Goal: Task Accomplishment & Management: Manage account settings

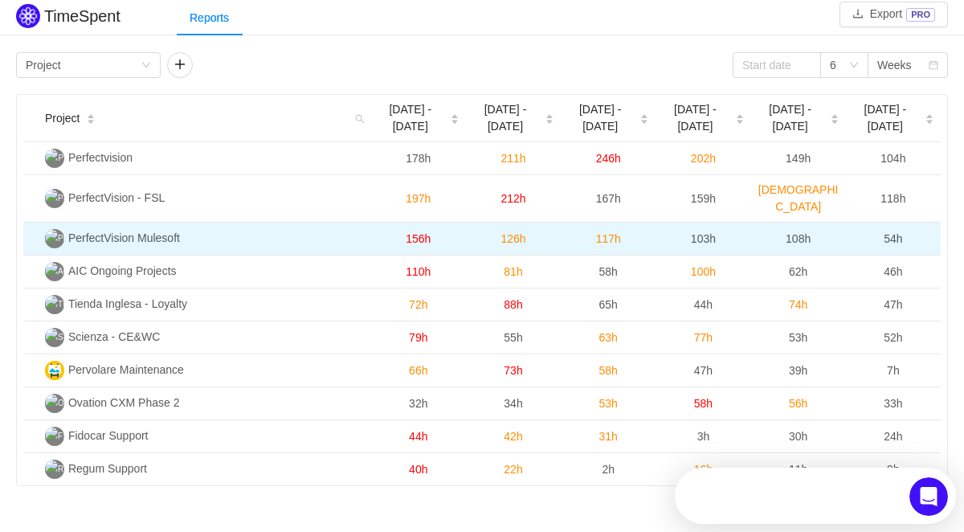
click at [419, 232] on span "156h" at bounding box center [418, 238] width 25 height 13
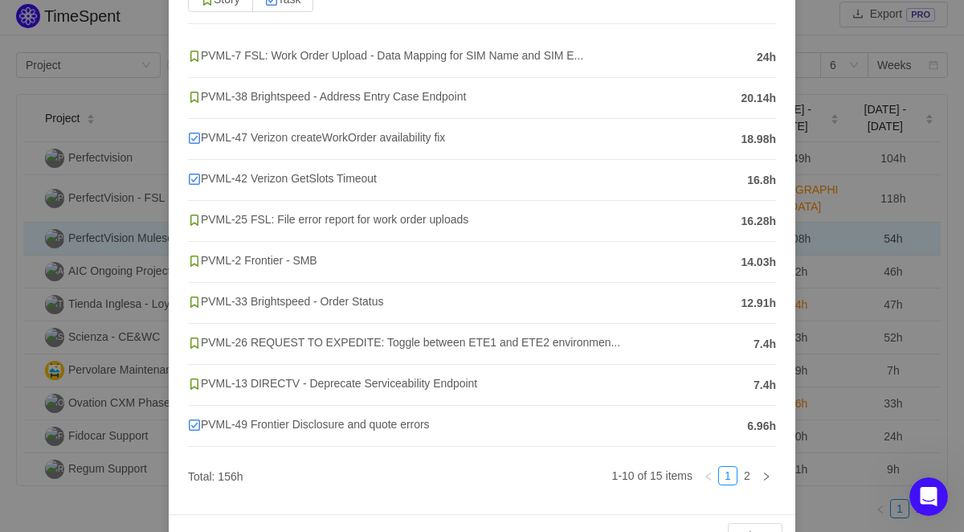
scroll to position [202, 0]
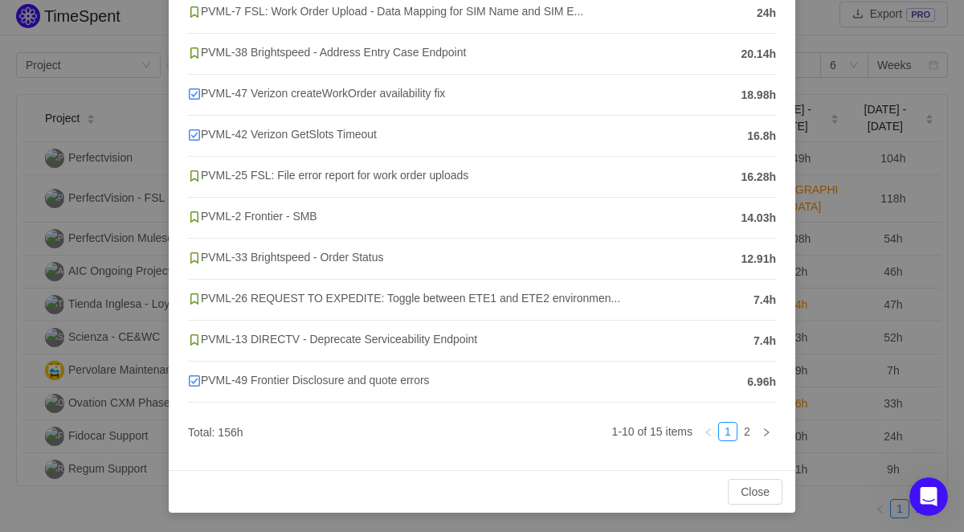
click at [68, 239] on div "PerfectVision Mulesoft Jul 7 - 13 Story Task PVML-7 FSL: Work Order Upload - Da…" at bounding box center [482, 266] width 964 height 532
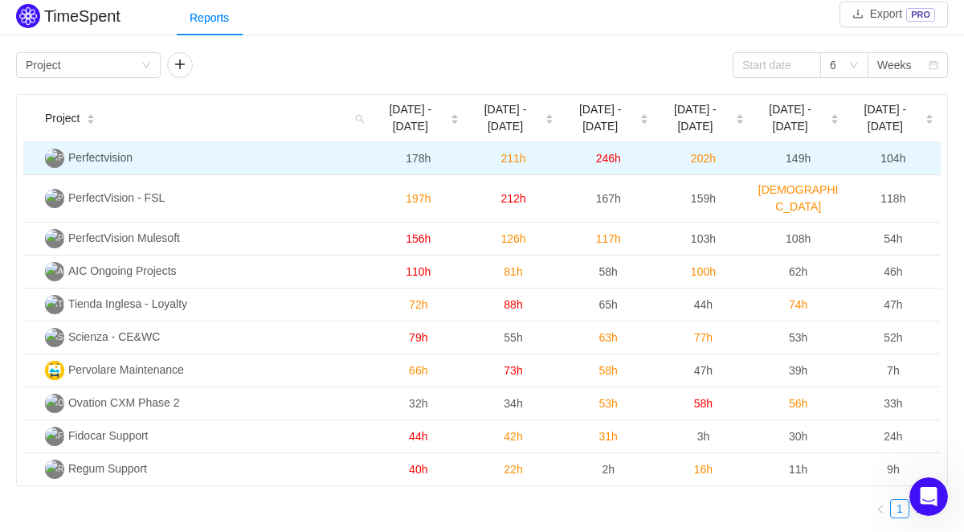
click at [411, 158] on span "178h" at bounding box center [418, 158] width 25 height 13
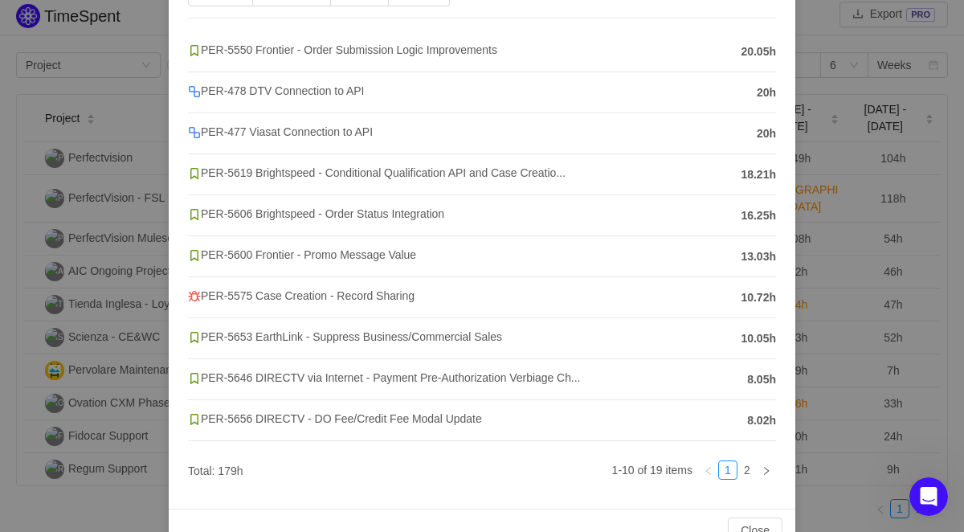
scroll to position [202, 0]
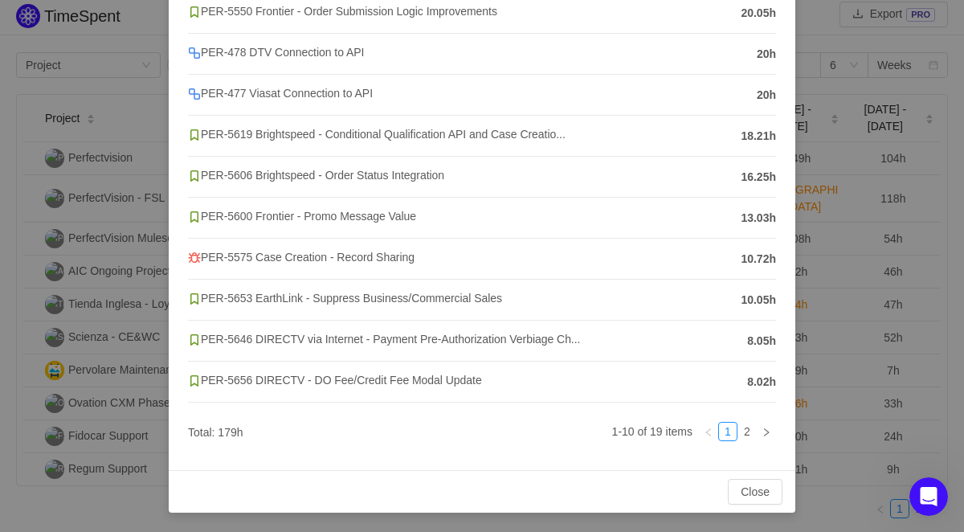
click at [407, 248] on h4 "PER-5575 Case Creation - Record Sharing" at bounding box center [460, 257] width 545 height 18
click at [407, 253] on span "PER-5575 Case Creation - Record Sharing" at bounding box center [301, 257] width 227 height 13
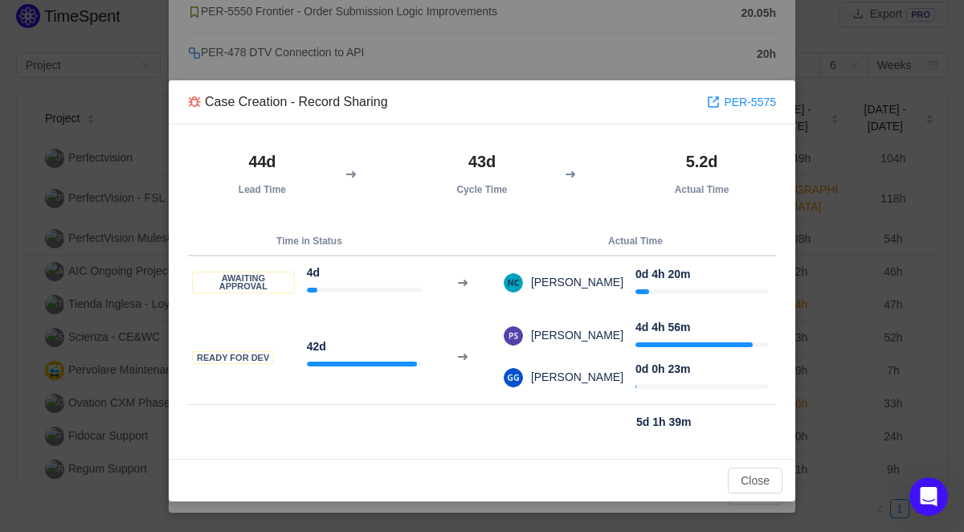
click at [444, 52] on div "Case Creation - Record Sharing PER-5575 44d Lead Time 43d Cycle Time 5.2d Actua…" at bounding box center [482, 266] width 964 height 532
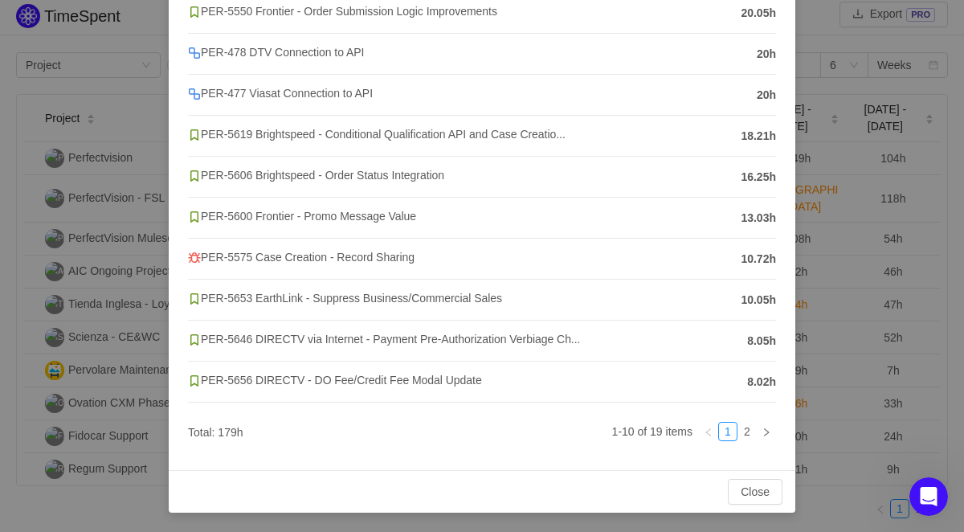
click at [102, 240] on div "Perfectvision Jul 7 - 13 Story Subtask Bug Task PER-5550 Frontier - Order Submi…" at bounding box center [482, 266] width 964 height 532
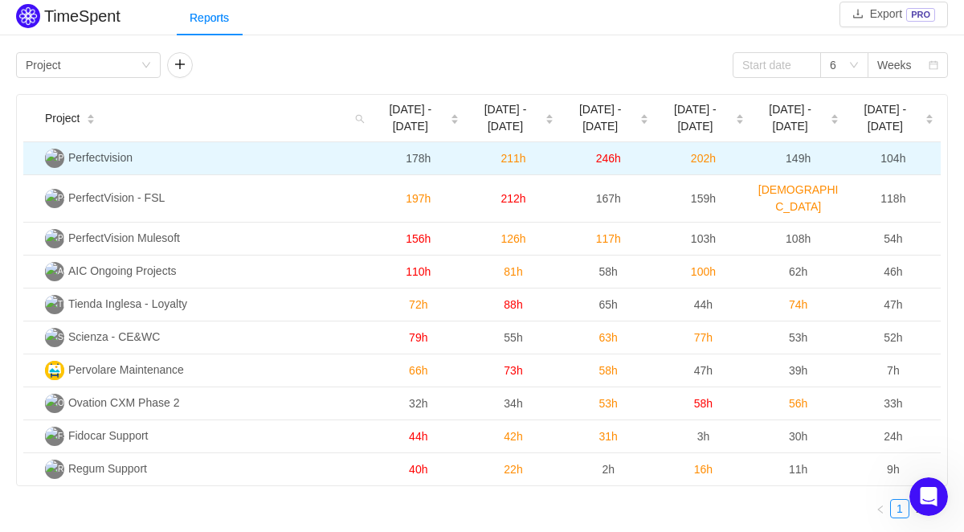
click at [93, 151] on span "Perfectvision" at bounding box center [100, 157] width 64 height 13
click at [41, 147] on td "Perfectvision" at bounding box center [205, 158] width 333 height 33
click at [514, 154] on span "211h" at bounding box center [513, 158] width 25 height 13
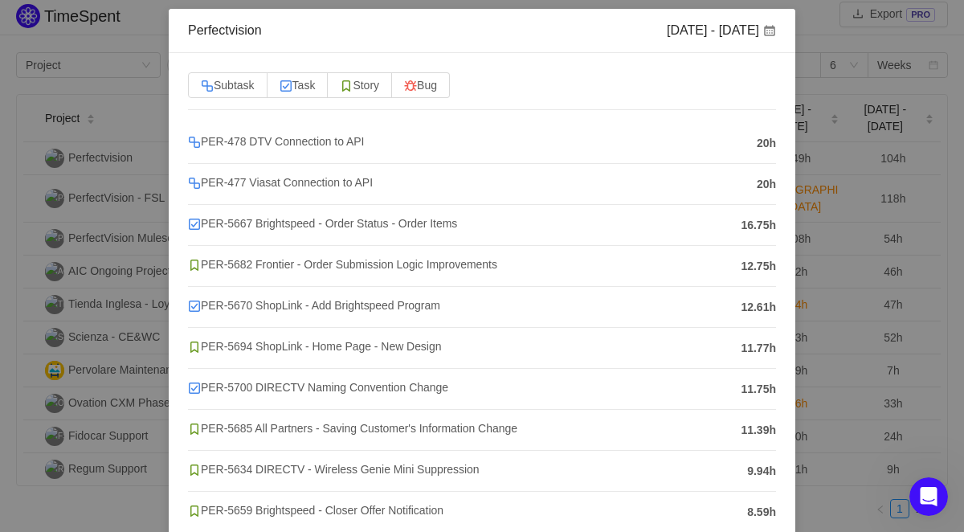
scroll to position [74, 0]
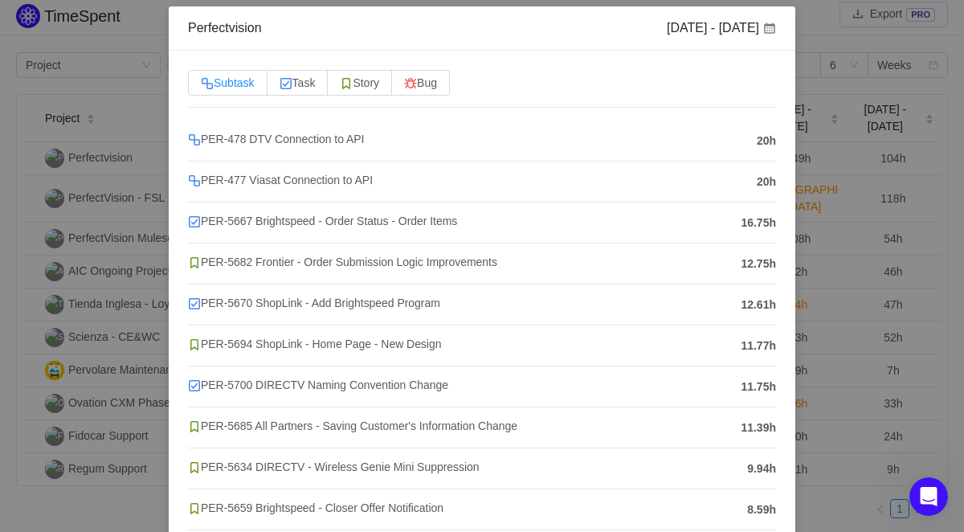
click at [239, 88] on span "Subtask" at bounding box center [228, 82] width 54 height 13
click at [201, 87] on input "Subtask" at bounding box center [201, 87] width 0 height 0
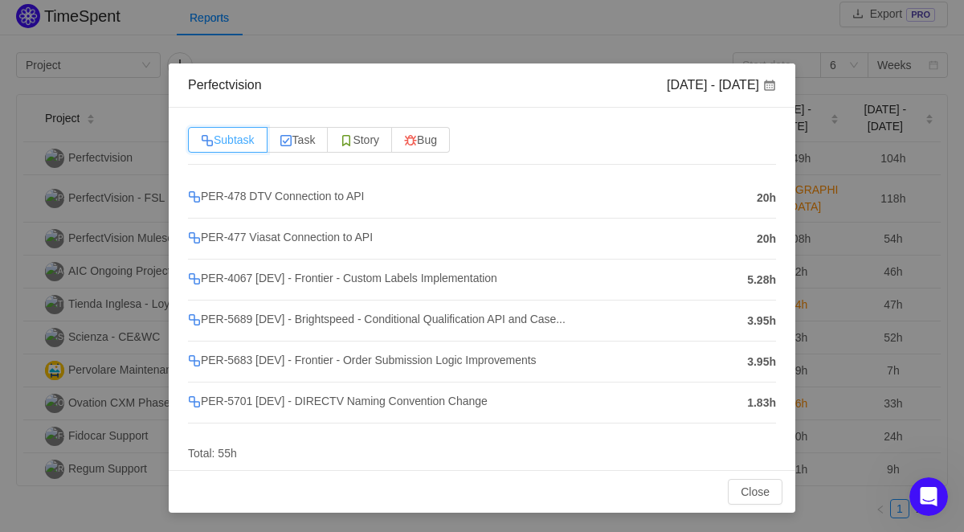
scroll to position [17, 0]
click at [297, 146] on label "Task" at bounding box center [298, 140] width 61 height 26
click at [280, 144] on input "Task" at bounding box center [280, 144] width 0 height 0
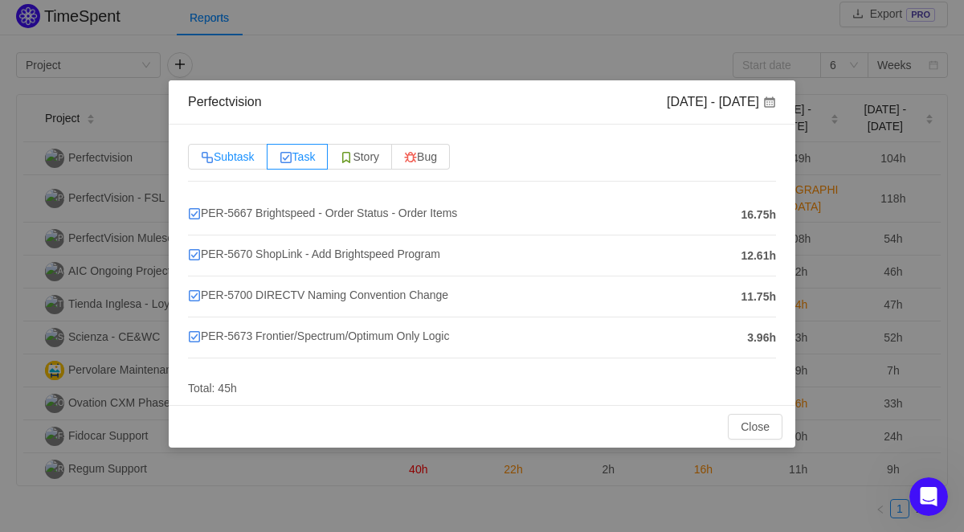
click at [226, 156] on span "Subtask" at bounding box center [228, 156] width 54 height 13
click at [201, 161] on input "Subtask" at bounding box center [201, 161] width 0 height 0
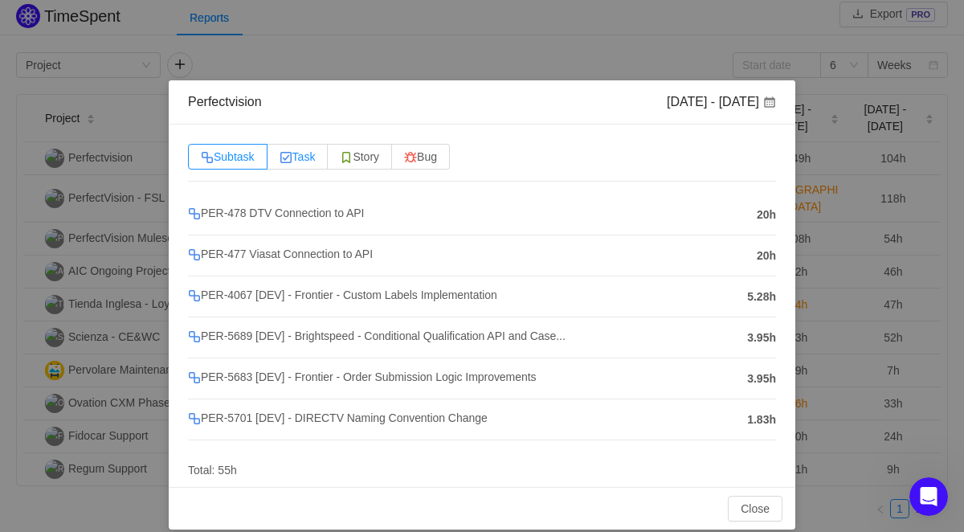
click at [292, 162] on img at bounding box center [286, 157] width 13 height 13
click at [280, 161] on input "Task" at bounding box center [280, 161] width 0 height 0
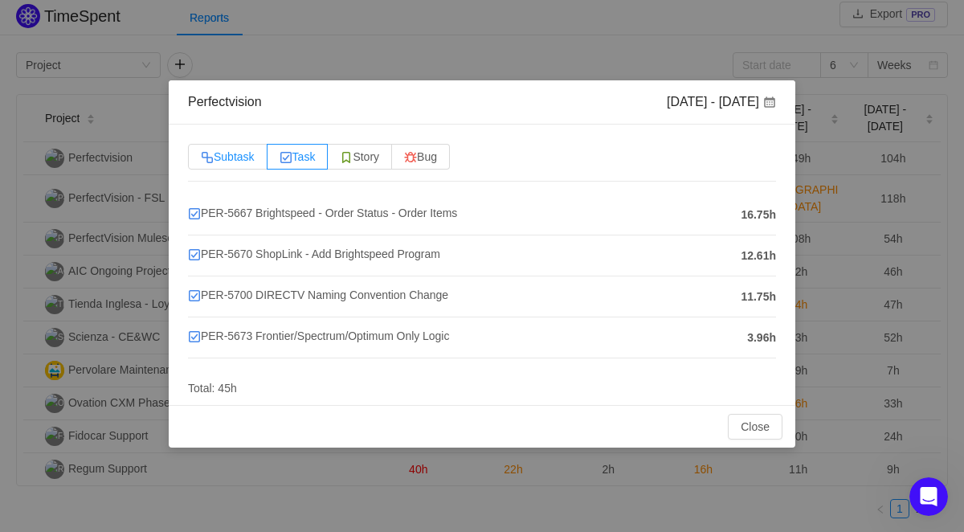
click at [225, 149] on label "Subtask" at bounding box center [228, 157] width 80 height 26
click at [201, 161] on input "Subtask" at bounding box center [201, 161] width 0 height 0
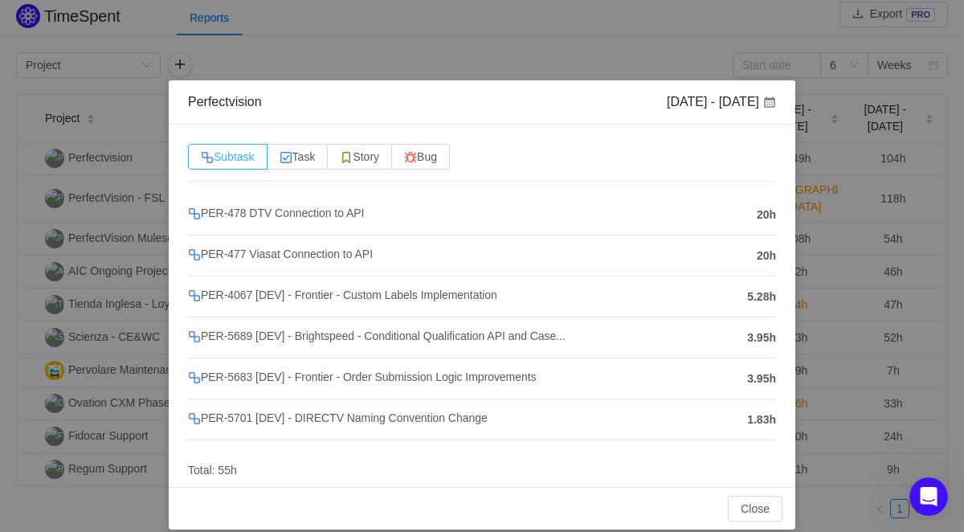
click at [224, 149] on label "Subtask" at bounding box center [228, 157] width 80 height 26
click at [201, 161] on input "Subtask" at bounding box center [201, 161] width 0 height 0
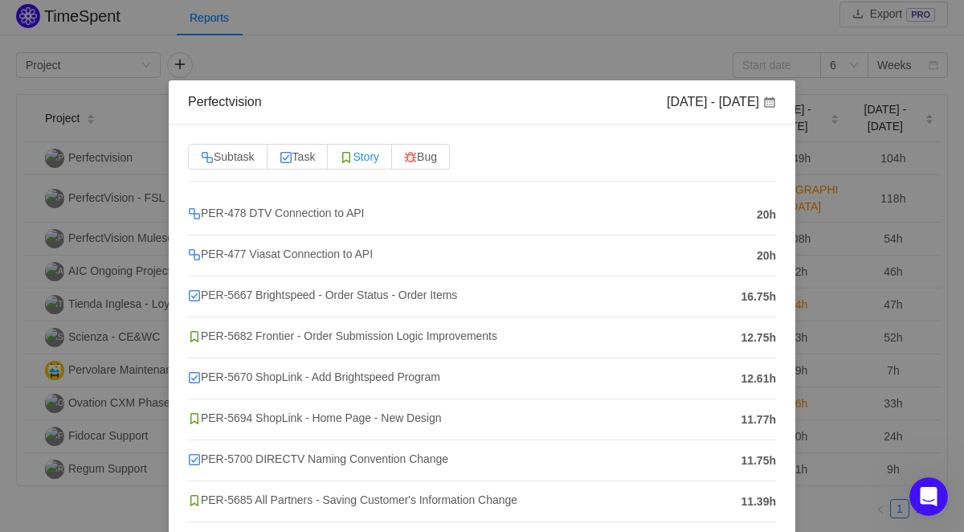
click at [350, 156] on img at bounding box center [346, 157] width 13 height 13
click at [340, 161] on input "Story" at bounding box center [340, 161] width 0 height 0
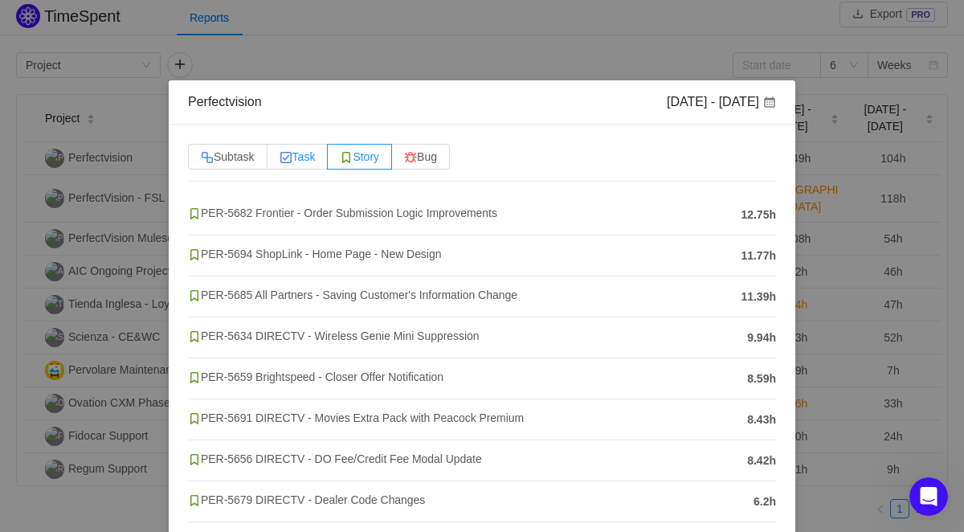
click at [301, 157] on span "Task" at bounding box center [298, 156] width 36 height 13
click at [280, 161] on input "Task" at bounding box center [280, 161] width 0 height 0
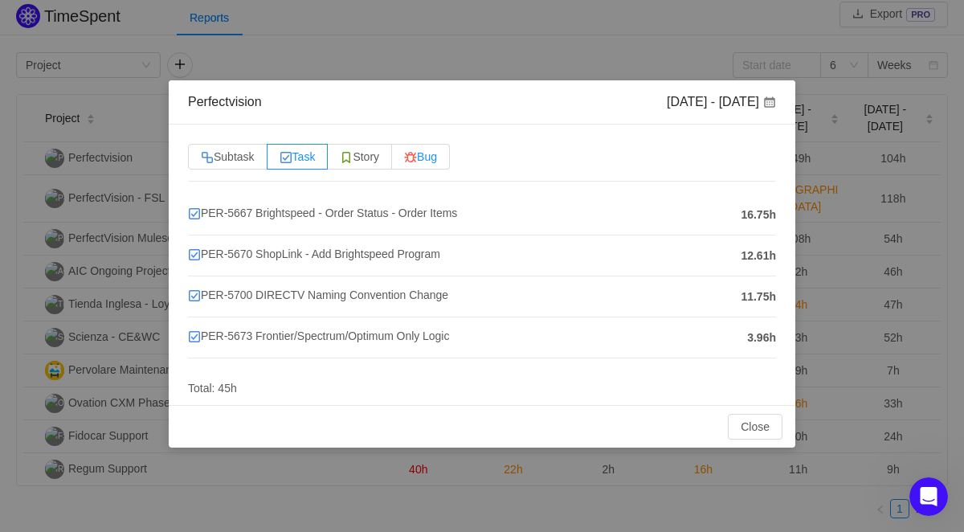
click at [436, 150] on span "Bug" at bounding box center [420, 156] width 33 height 13
click at [404, 161] on input "Bug" at bounding box center [404, 161] width 0 height 0
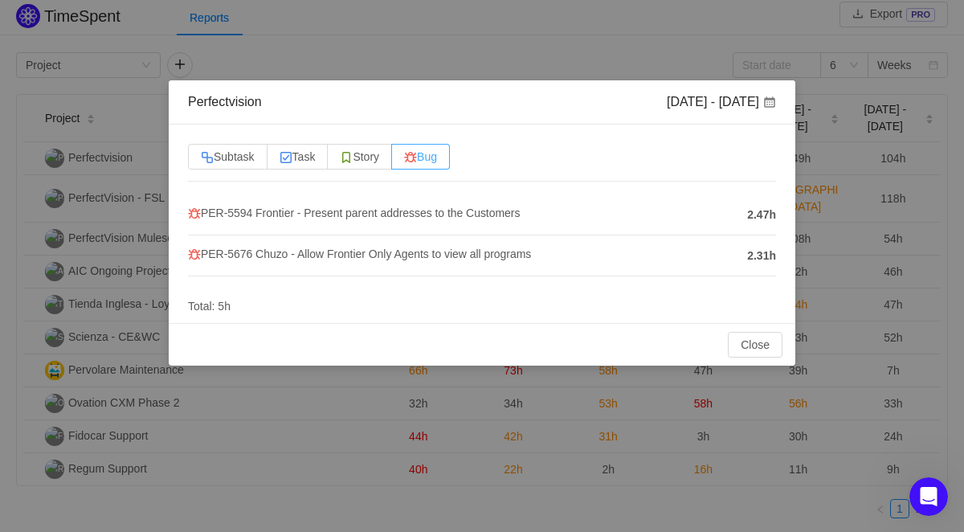
click at [436, 150] on span "Bug" at bounding box center [420, 156] width 33 height 13
click at [404, 161] on input "Bug" at bounding box center [404, 161] width 0 height 0
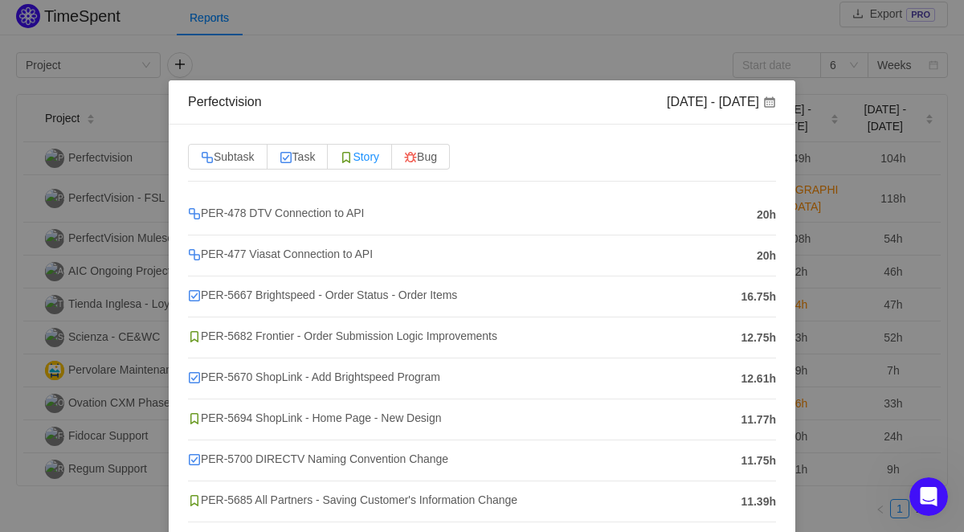
click at [379, 154] on span "Story" at bounding box center [359, 156] width 39 height 13
click at [340, 161] on input "Story" at bounding box center [340, 161] width 0 height 0
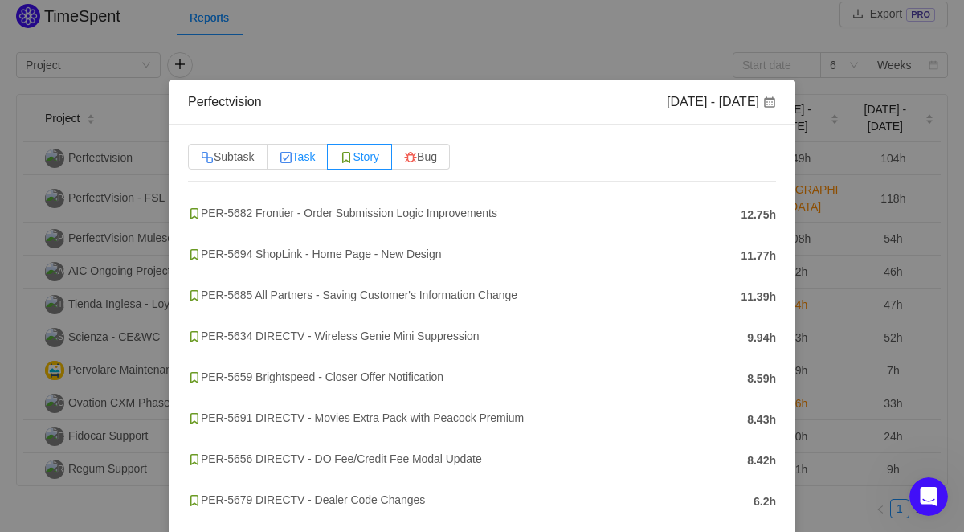
click at [303, 148] on label "Task" at bounding box center [298, 157] width 61 height 26
click at [280, 161] on input "Task" at bounding box center [280, 161] width 0 height 0
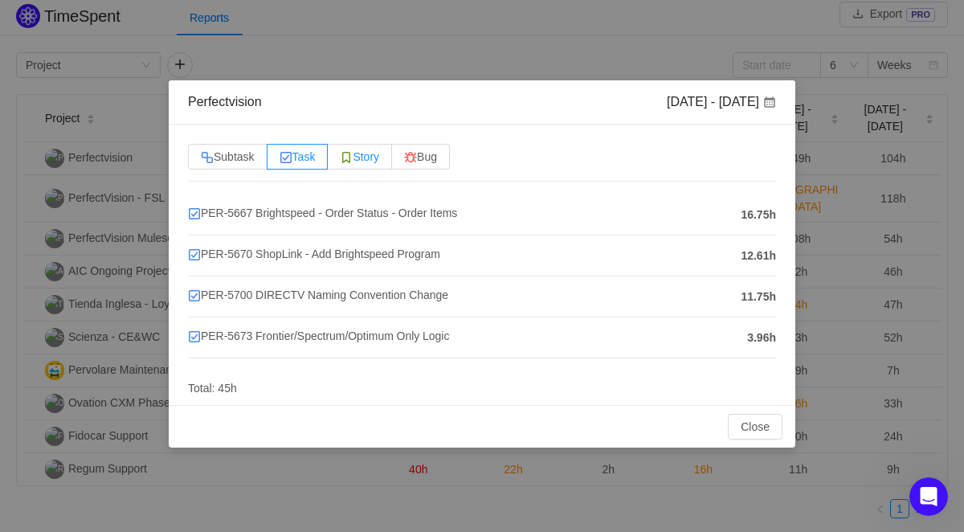
click at [353, 162] on img at bounding box center [346, 157] width 13 height 13
click at [340, 161] on input "Story" at bounding box center [340, 161] width 0 height 0
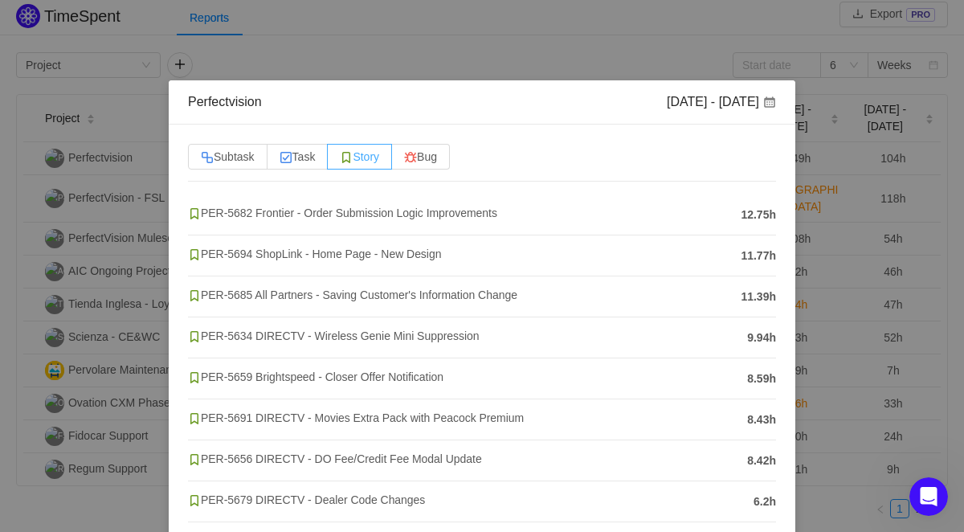
click at [352, 162] on img at bounding box center [346, 157] width 13 height 13
click at [340, 161] on input "Story" at bounding box center [340, 161] width 0 height 0
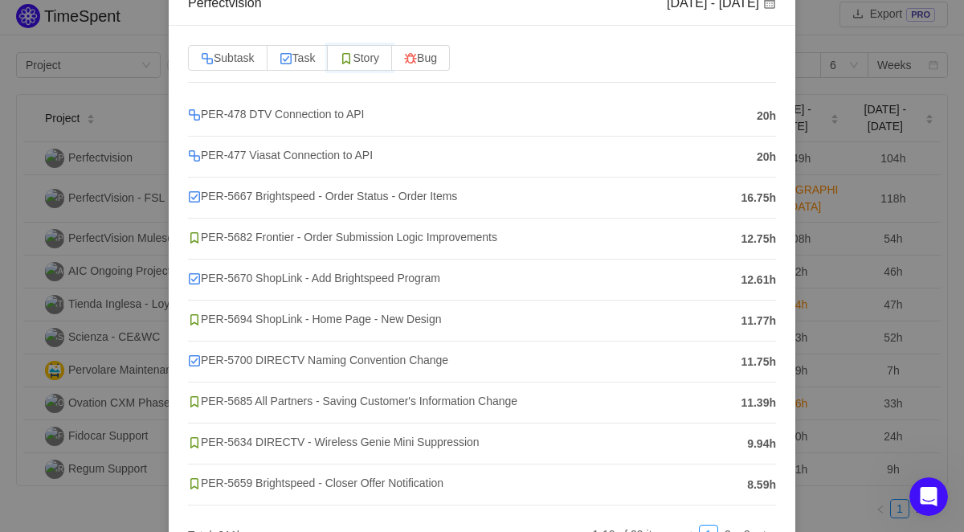
scroll to position [202, 0]
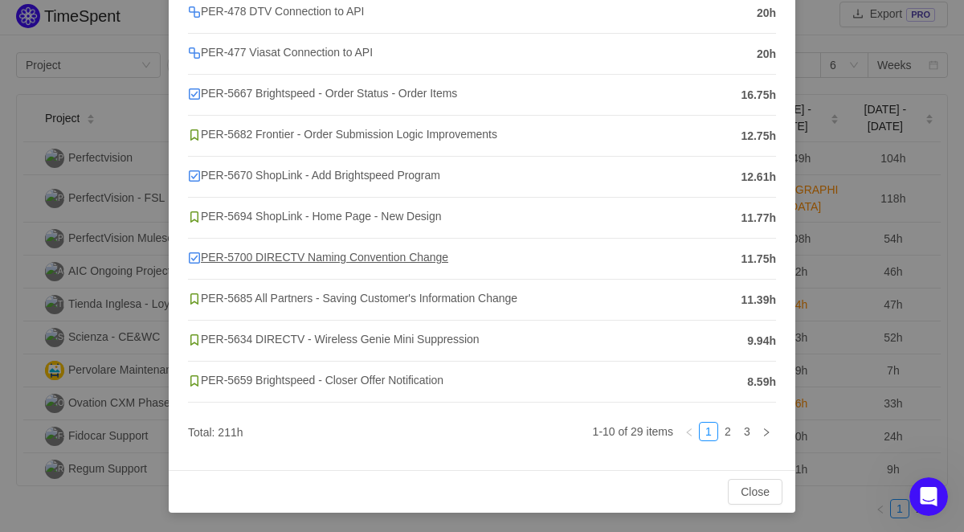
click at [245, 257] on span "PER-5700 DIRECTV Naming Convention Change" at bounding box center [318, 257] width 260 height 13
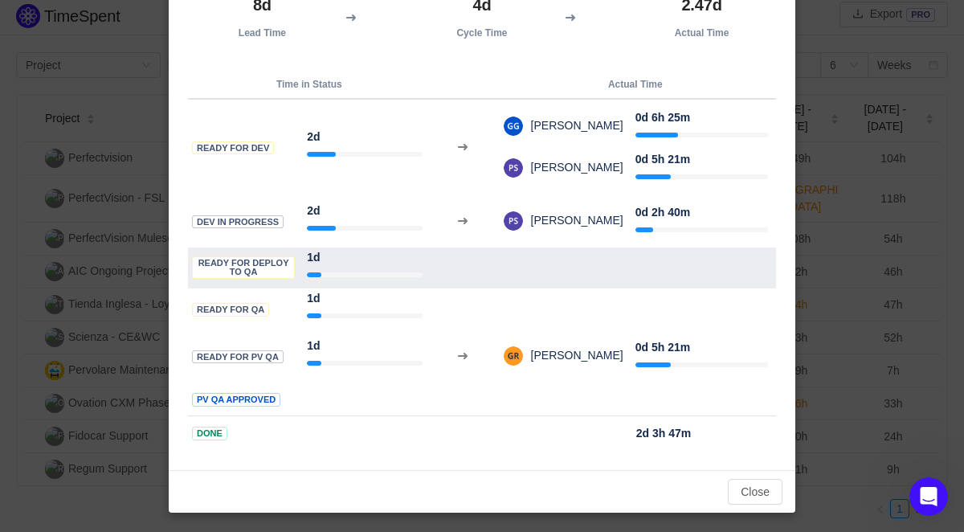
scroll to position [0, 0]
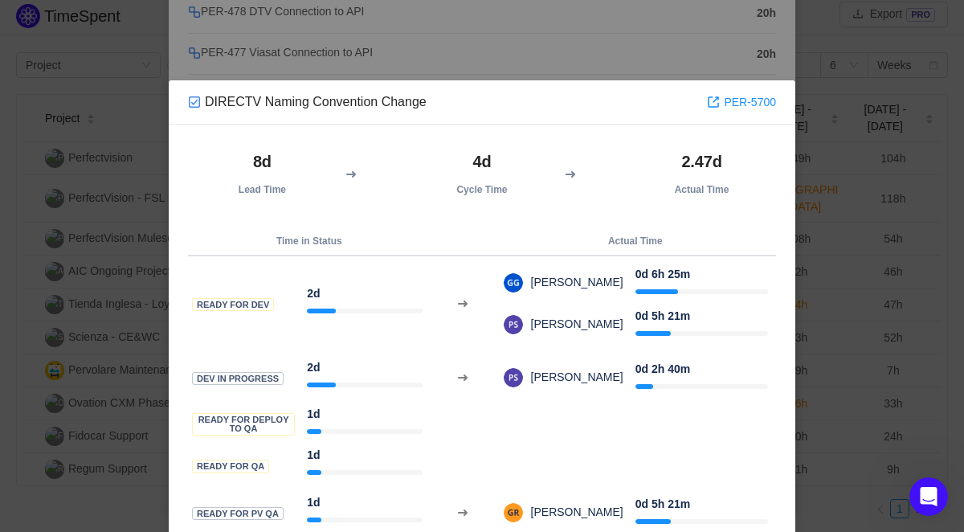
click at [111, 220] on div "DIRECTV Naming Convention Change PER-5700 8d Lead Time 4d Cycle Time 2.47d Actu…" at bounding box center [482, 266] width 964 height 532
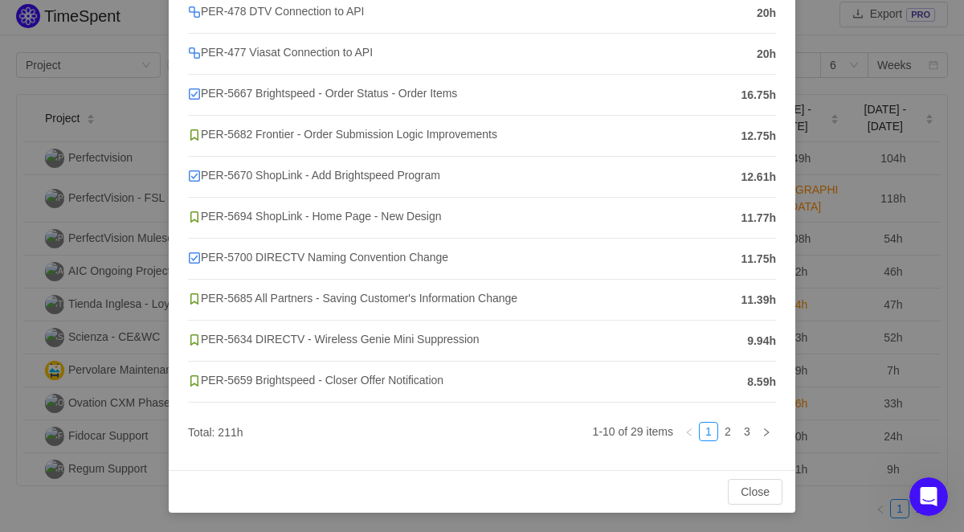
click at [272, 362] on li "PER-5659 Brightspeed - Closer Offer Notification 8.59h" at bounding box center [482, 382] width 588 height 41
click at [272, 368] on li "PER-5659 Brightspeed - Closer Offer Notification 8.59h" at bounding box center [482, 382] width 588 height 41
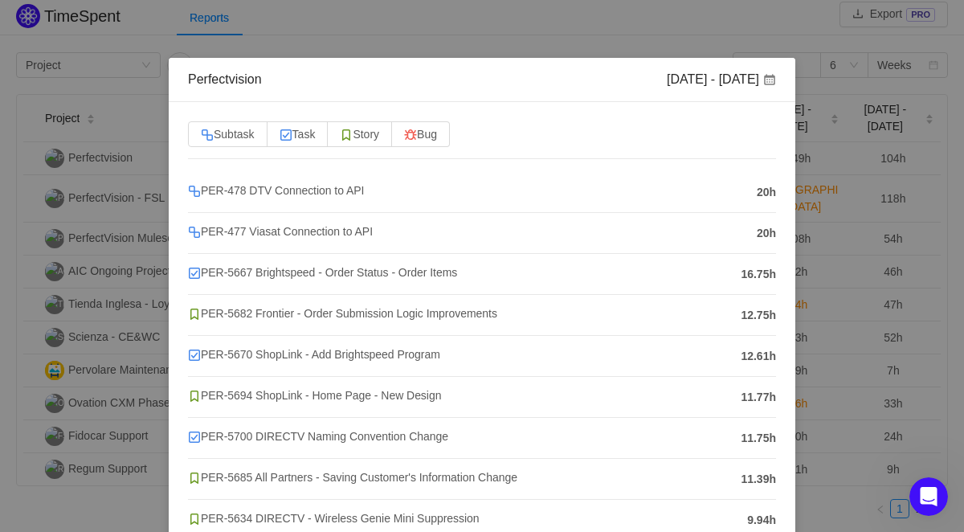
scroll to position [13, 0]
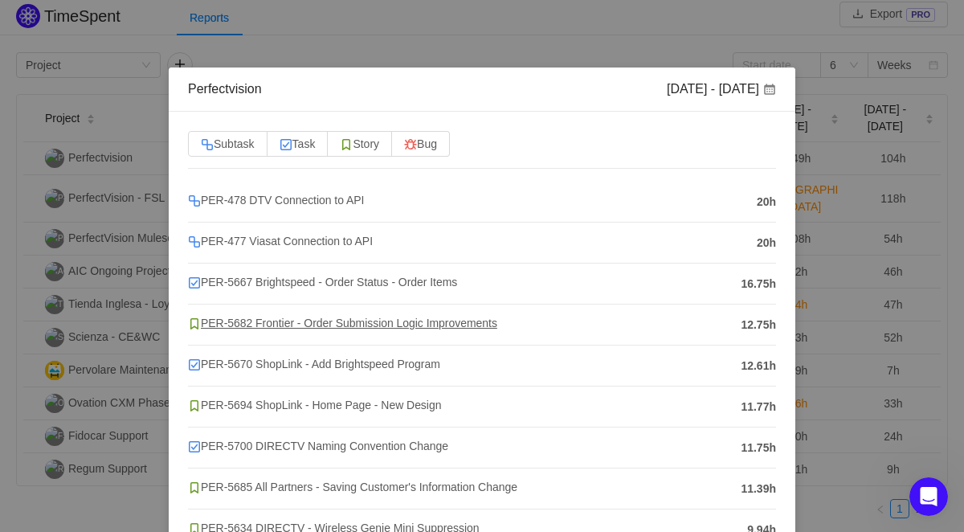
click at [291, 320] on span "PER-5682 Frontier - Order Submission Logic Improvements" at bounding box center [342, 323] width 309 height 13
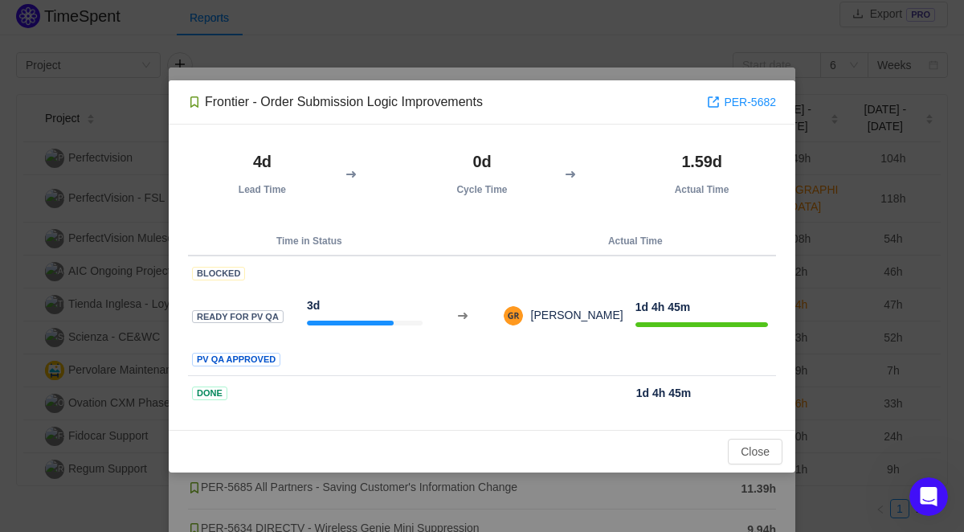
click at [255, 501] on div "Frontier - Order Submission Logic Improvements PER-5682 4d Lead Time 0d Cycle T…" at bounding box center [482, 266] width 964 height 532
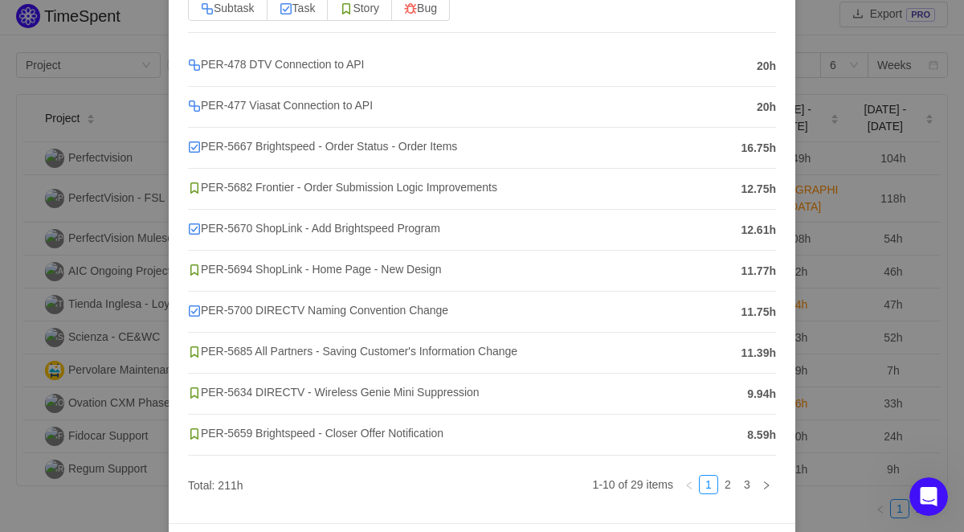
scroll to position [202, 0]
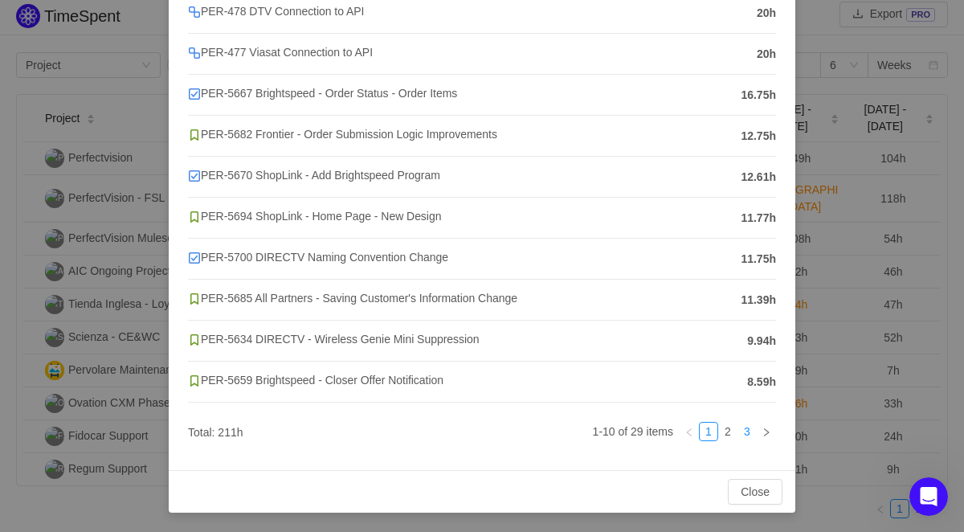
click at [747, 432] on link "3" at bounding box center [748, 432] width 18 height 18
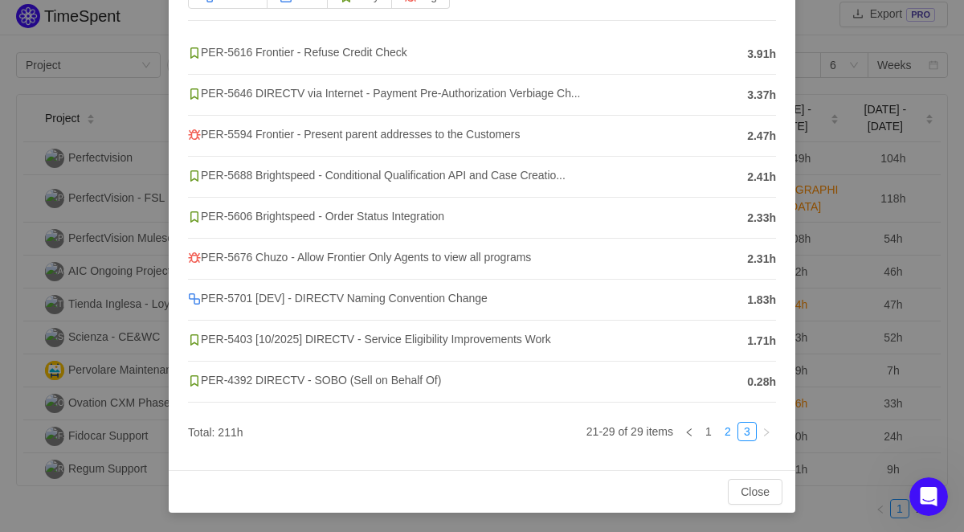
click at [726, 436] on link "2" at bounding box center [728, 432] width 18 height 18
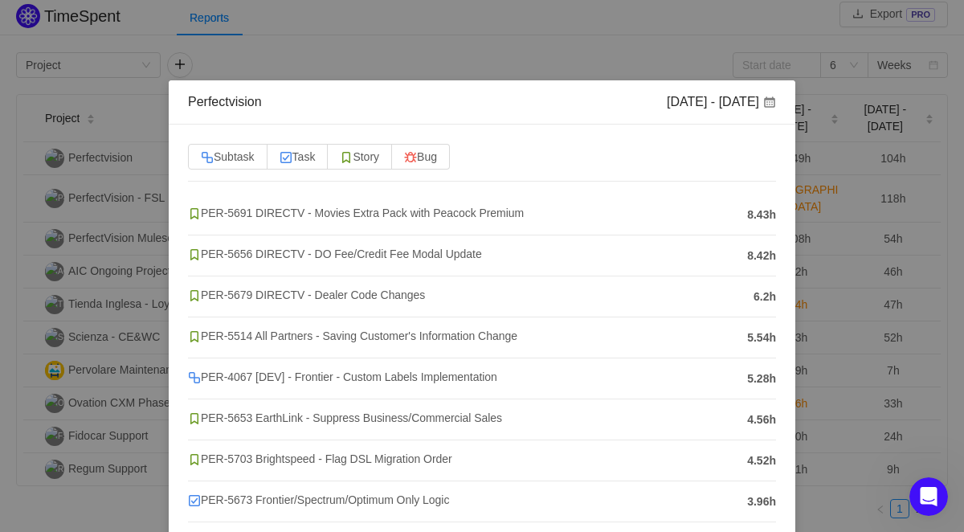
scroll to position [202, 0]
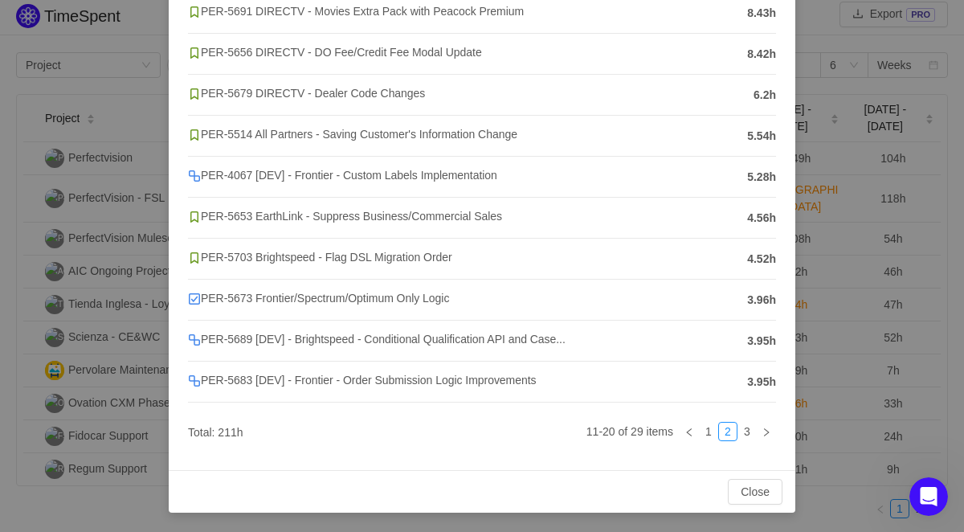
click at [707, 420] on div "PER-5691 DIRECTV - Movies Extra Pack with Peacock Premium 8.43h PER-5656 DIRECT…" at bounding box center [482, 222] width 588 height 458
click at [707, 421] on div "PER-5691 DIRECTV - Movies Extra Pack with Peacock Premium 8.43h PER-5656 DIRECT…" at bounding box center [482, 222] width 588 height 458
click at [707, 427] on link "1" at bounding box center [709, 432] width 18 height 18
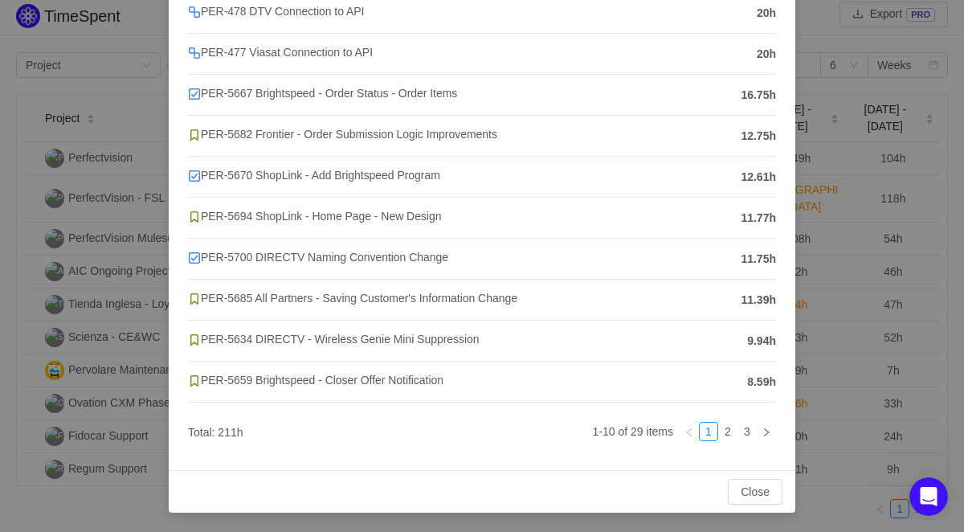
click at [38, 348] on div "Perfectvision Jul 14 - 20 Subtask Task Story Bug PER-478 DTV Connection to API …" at bounding box center [482, 266] width 964 height 532
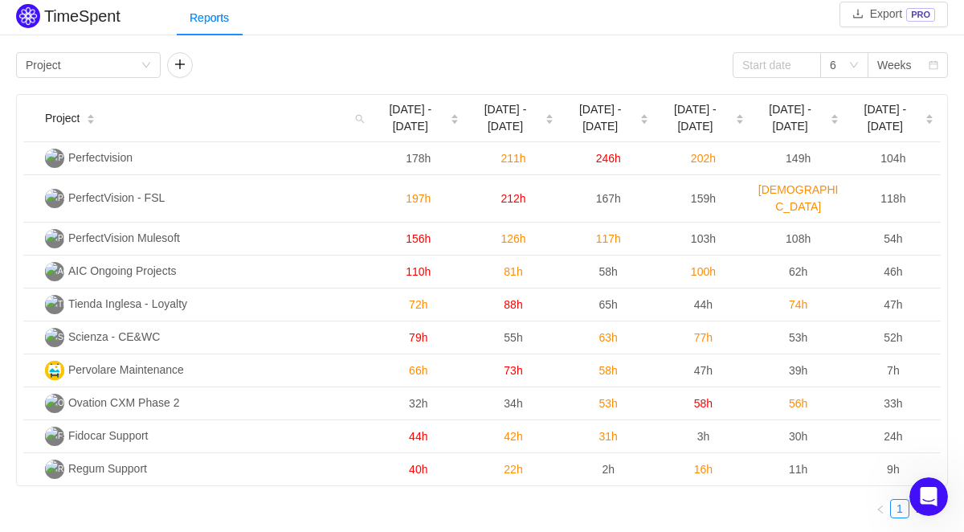
scroll to position [121, 0]
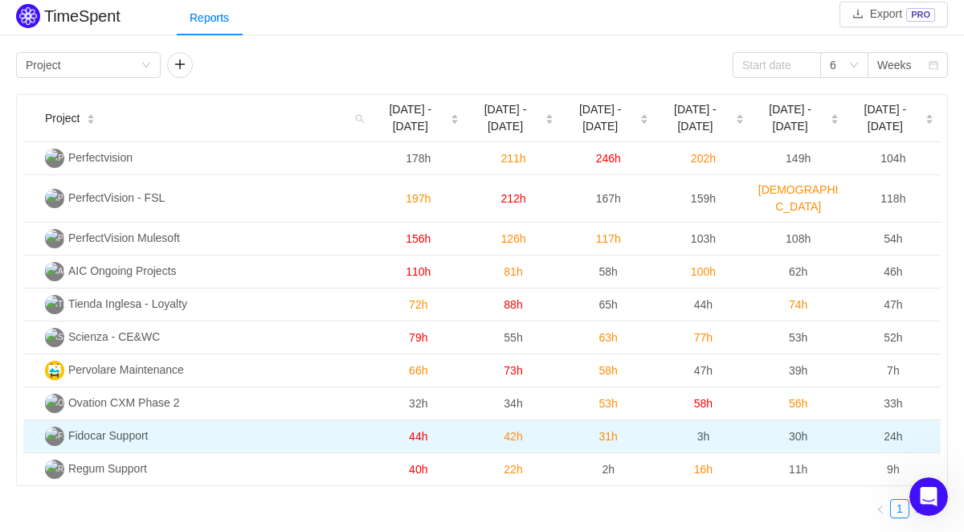
click at [114, 429] on span "Fidocar Support" at bounding box center [108, 435] width 80 height 13
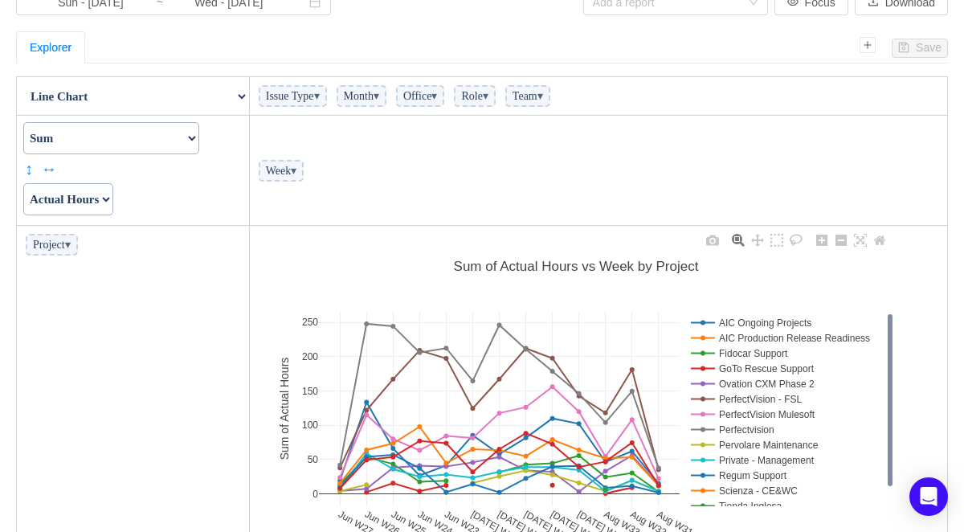
scroll to position [169, 0]
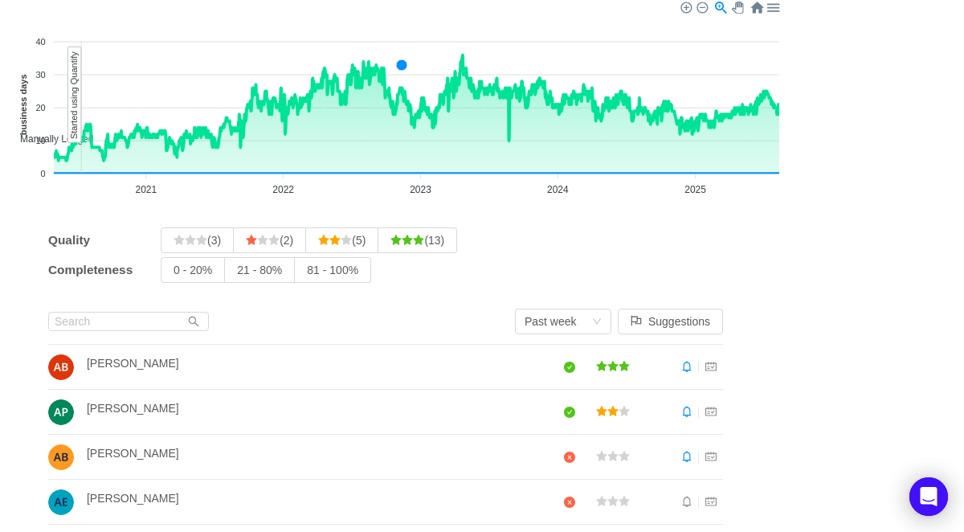
scroll to position [62, 0]
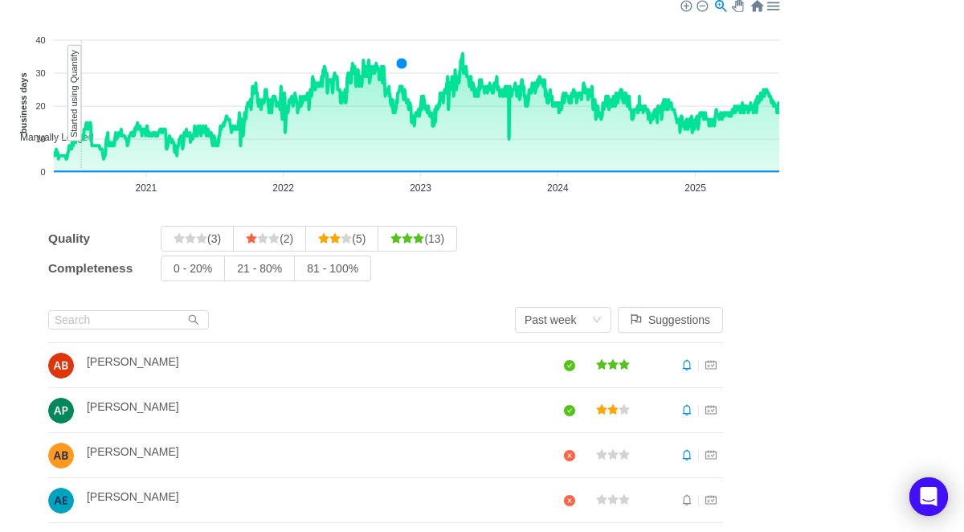
click at [125, 364] on span "Adriana Blanco" at bounding box center [133, 361] width 92 height 13
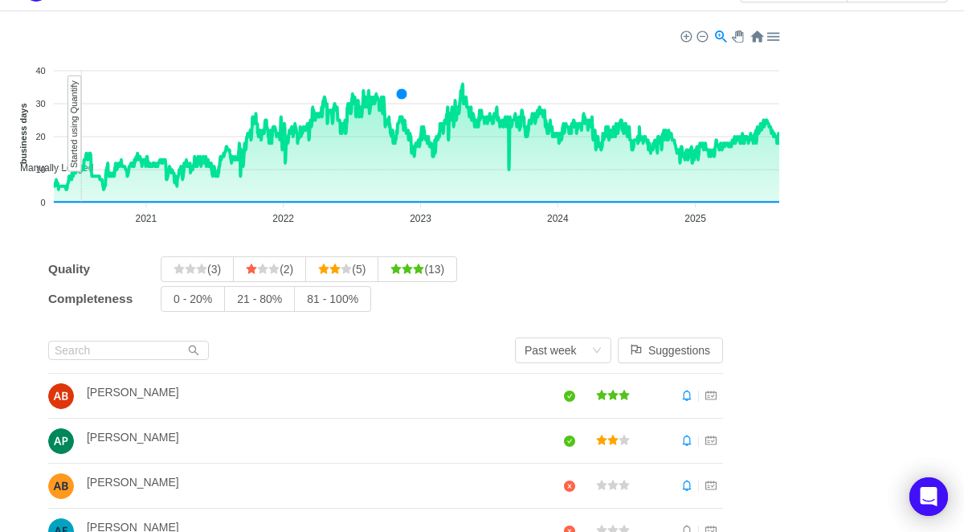
scroll to position [0, 0]
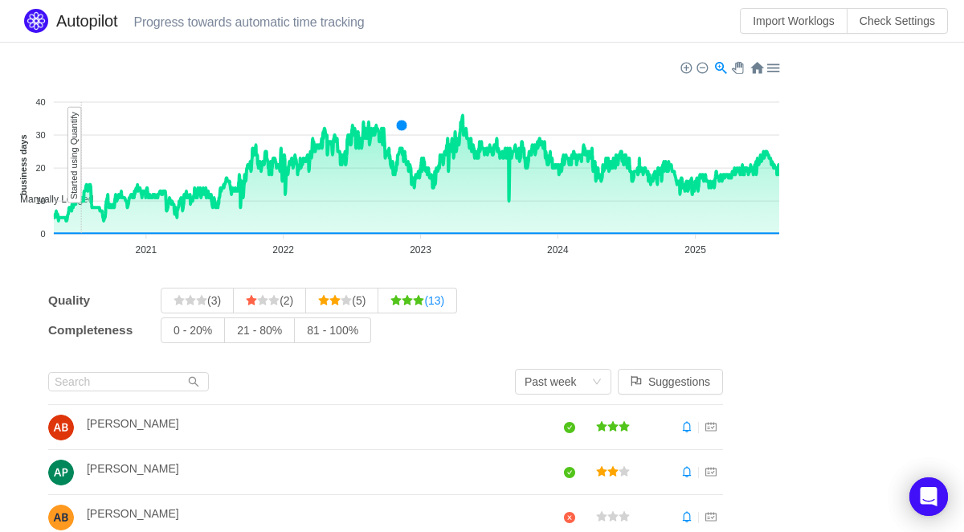
click at [424, 300] on icon "icon: star" at bounding box center [419, 300] width 10 height 10
click at [391, 305] on input "(13)" at bounding box center [391, 305] width 0 height 0
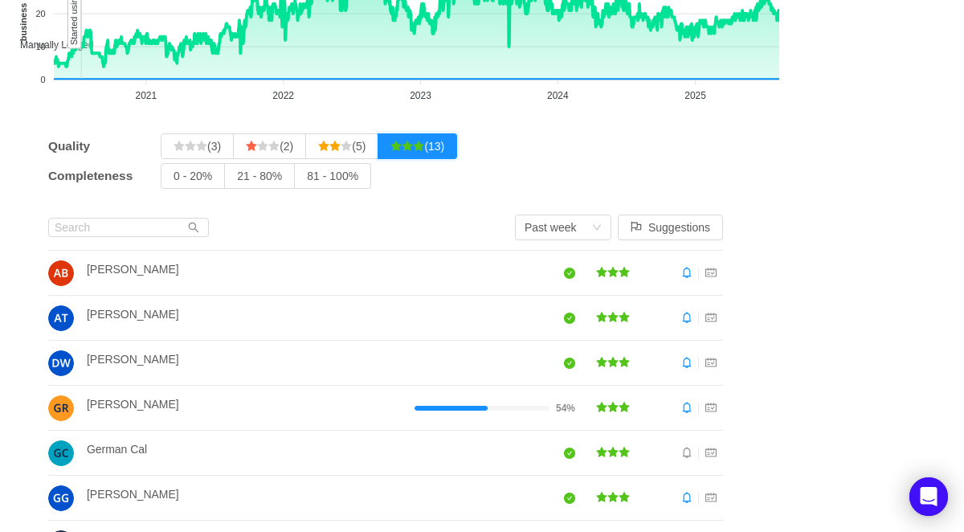
scroll to position [156, 0]
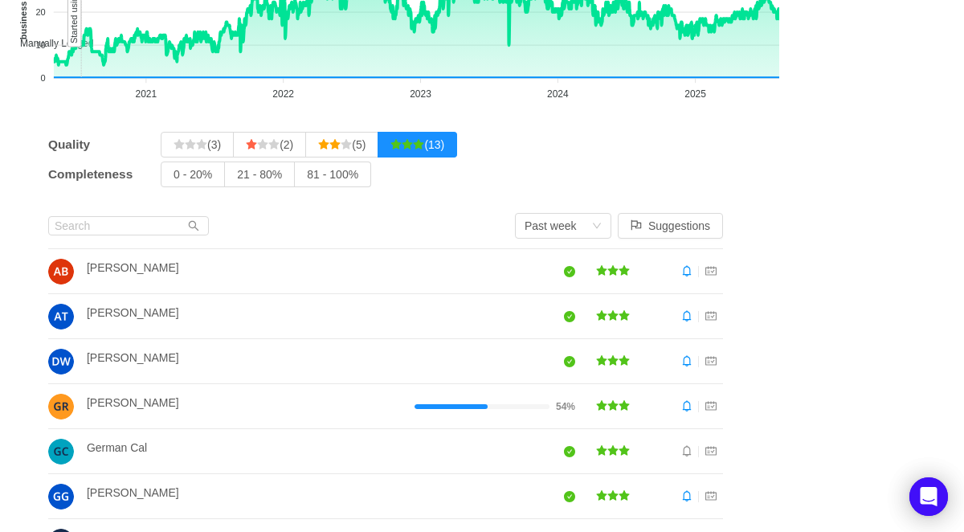
click at [387, 354] on h4 "Daniel Wohlgemuth" at bounding box center [325, 358] width 477 height 18
click at [139, 353] on span "Daniel Wohlgemuth" at bounding box center [133, 357] width 92 height 13
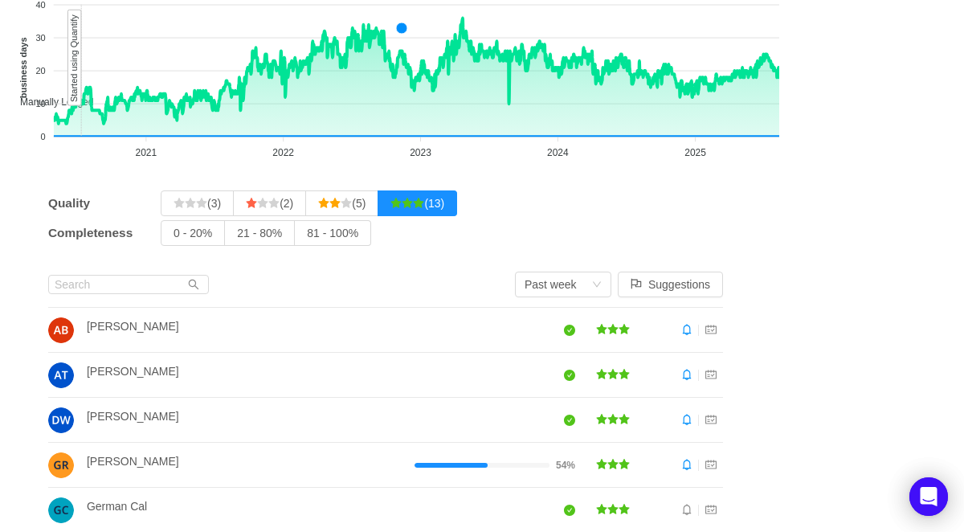
scroll to position [0, 0]
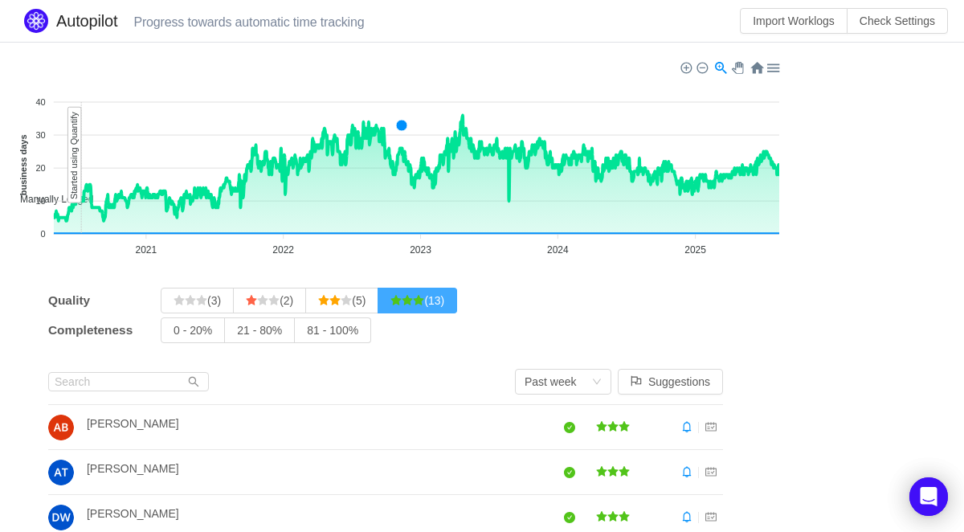
click at [444, 295] on span "(13)" at bounding box center [418, 300] width 54 height 13
click at [391, 305] on input "(13)" at bounding box center [391, 305] width 0 height 0
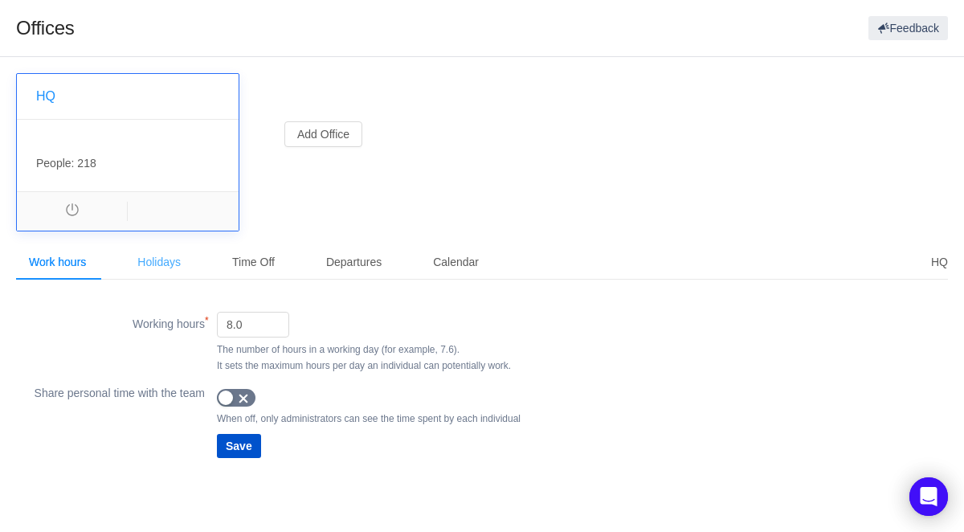
click at [153, 263] on div "Holidays" at bounding box center [159, 262] width 69 height 36
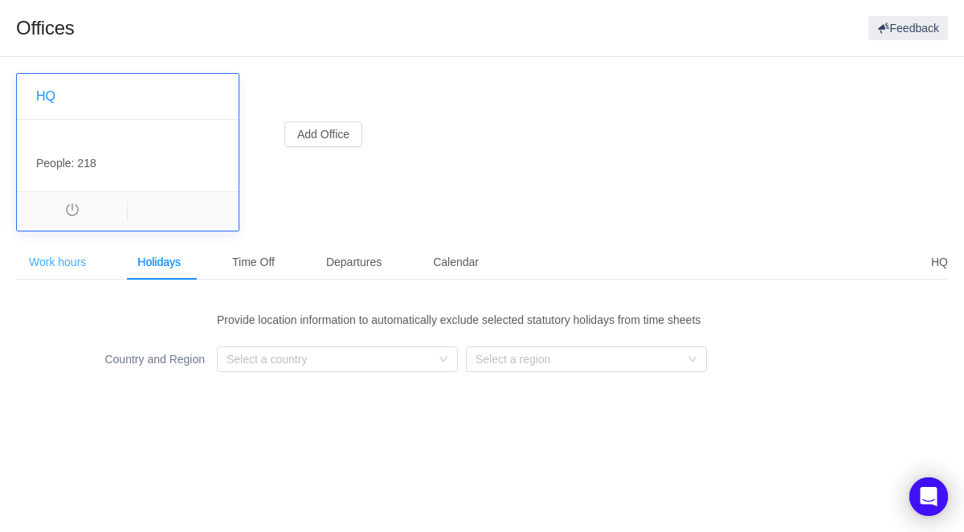
click at [64, 249] on div "Work hours" at bounding box center [57, 262] width 83 height 36
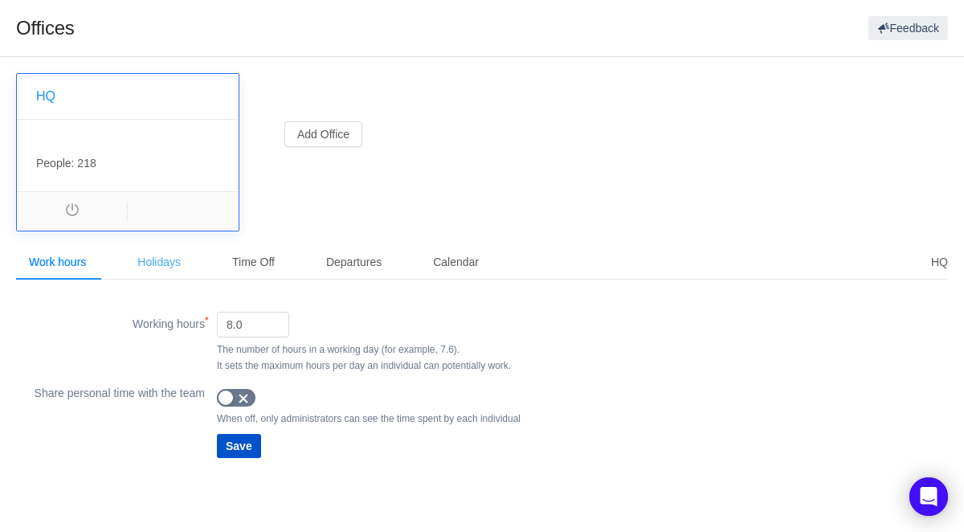
click at [190, 273] on div "Holidays" at bounding box center [159, 262] width 69 height 36
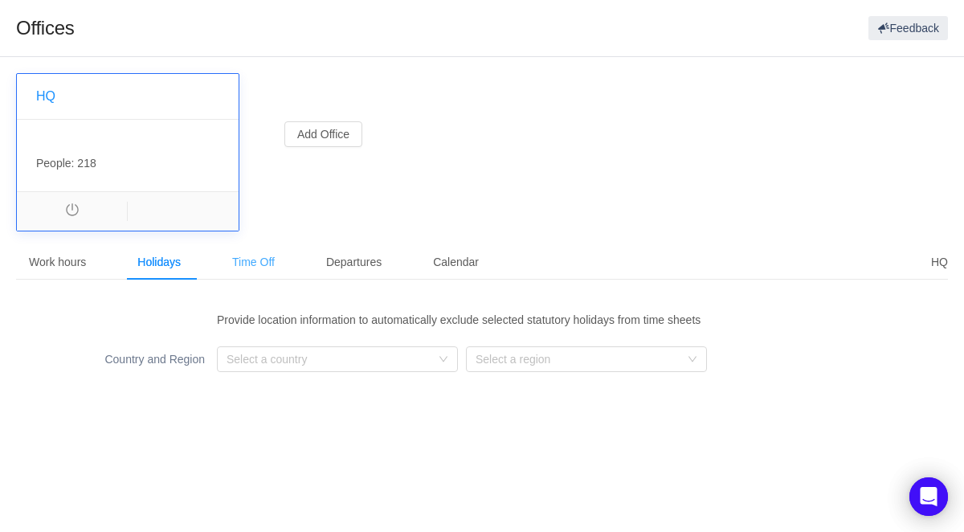
click at [252, 269] on div "Time Off" at bounding box center [253, 262] width 68 height 36
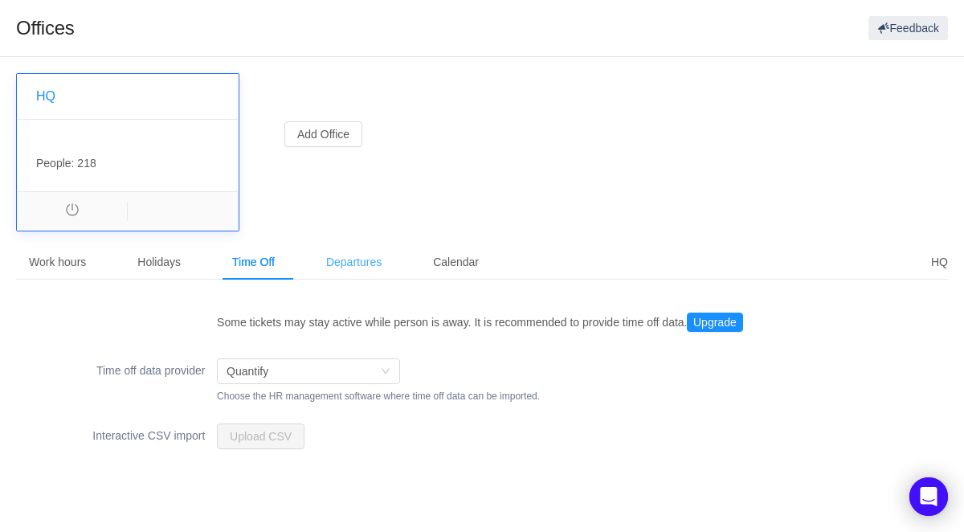
click at [350, 272] on div "Departures" at bounding box center [353, 262] width 81 height 36
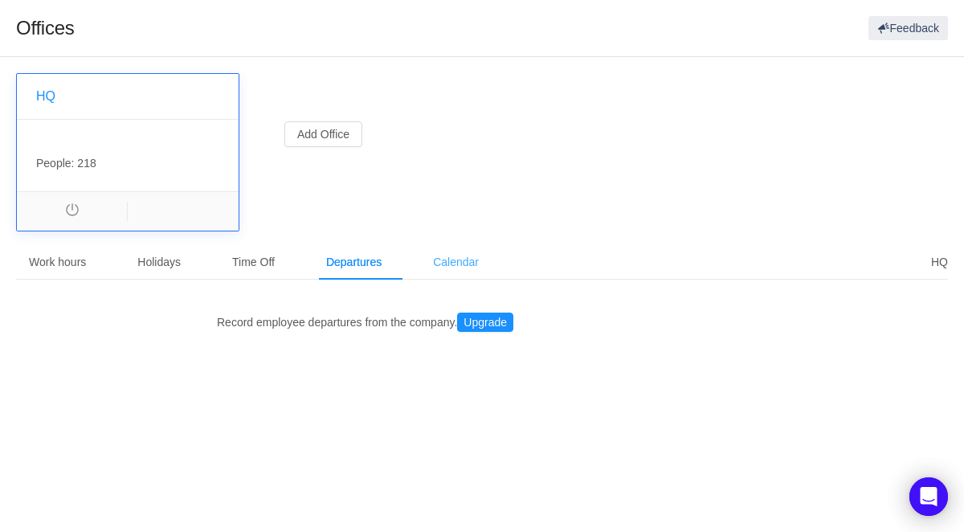
click at [446, 258] on div "Calendar" at bounding box center [456, 262] width 72 height 36
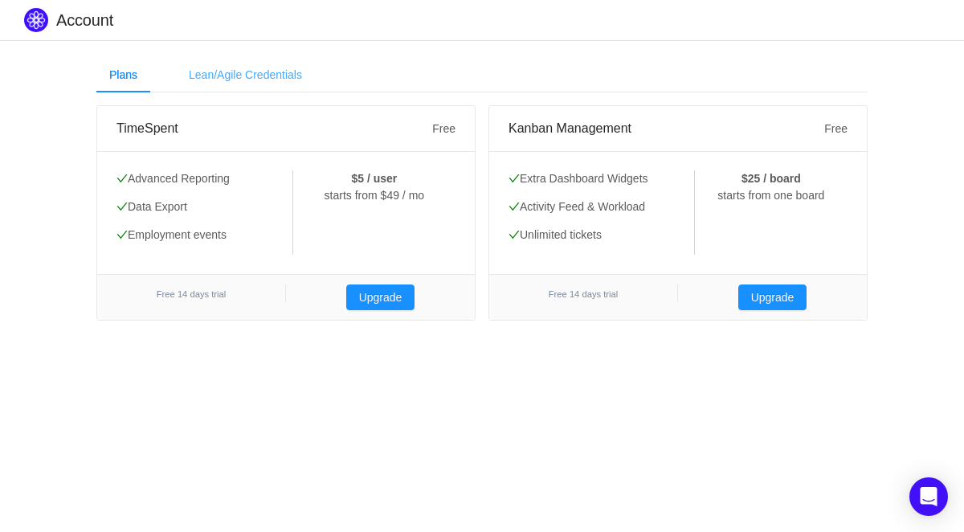
click at [218, 65] on div "Lean/Agile Credentials" at bounding box center [245, 75] width 139 height 36
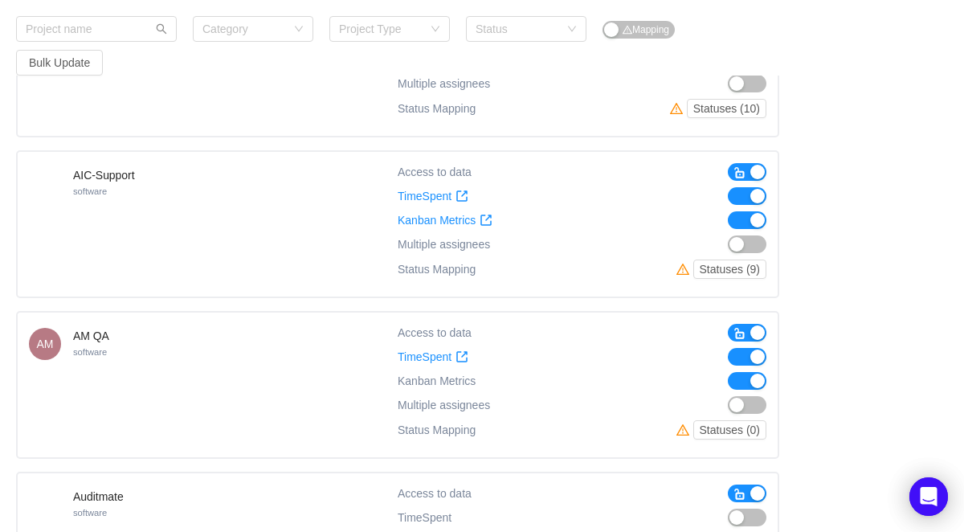
scroll to position [1356, 0]
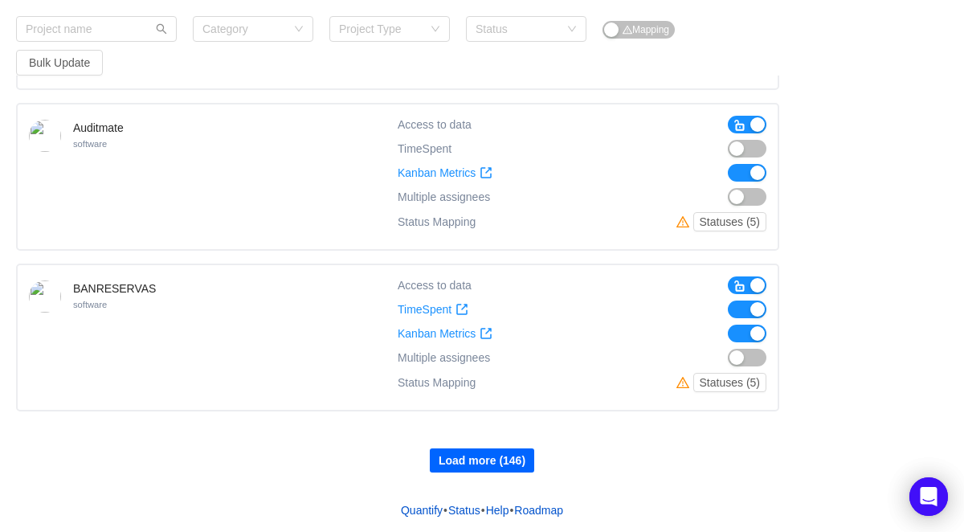
click at [473, 453] on button "Load more (146)" at bounding box center [482, 460] width 104 height 24
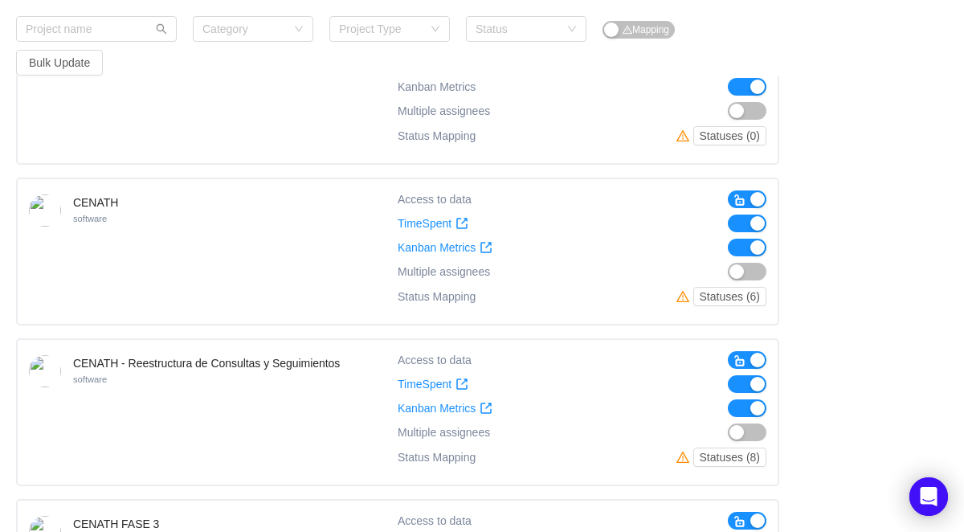
scroll to position [2963, 0]
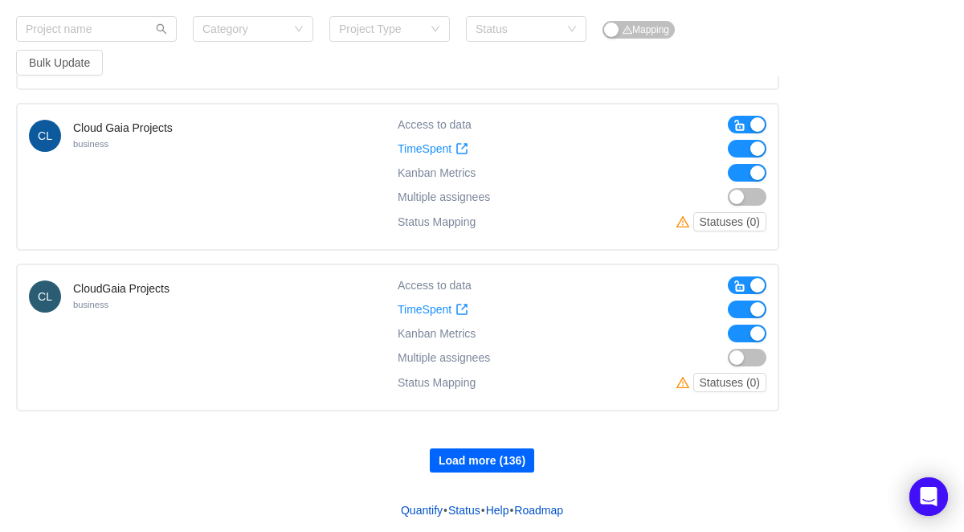
click at [481, 462] on button "Load more (136)" at bounding box center [482, 460] width 104 height 24
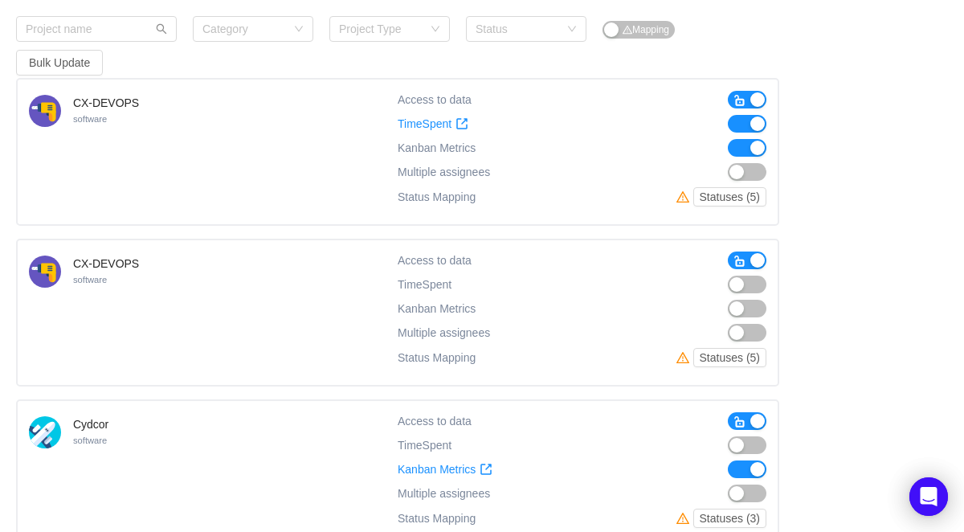
scroll to position [4571, 0]
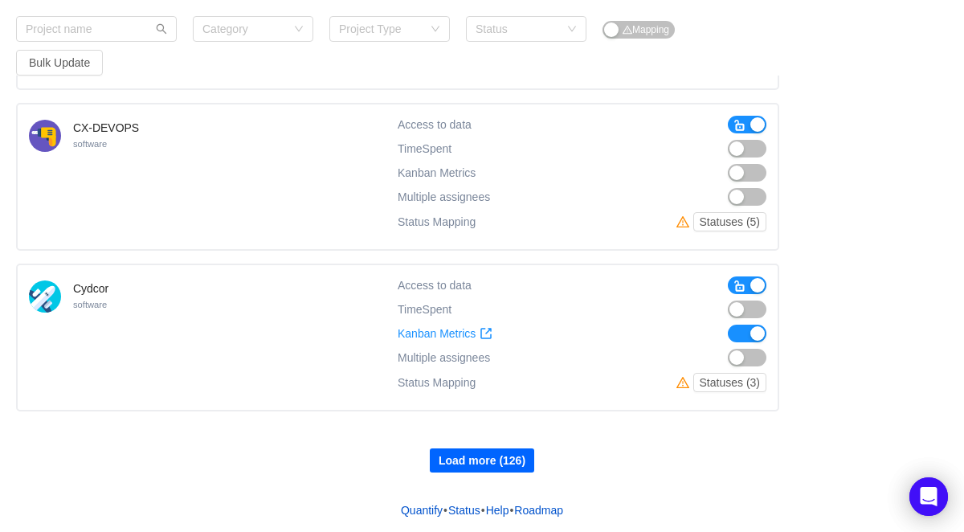
click at [496, 461] on button "Load more (126)" at bounding box center [482, 460] width 104 height 24
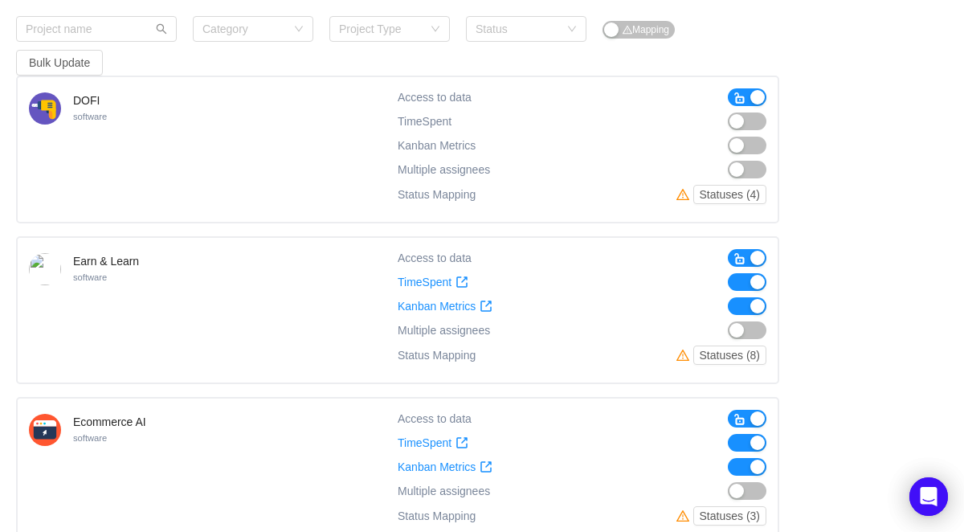
scroll to position [6178, 0]
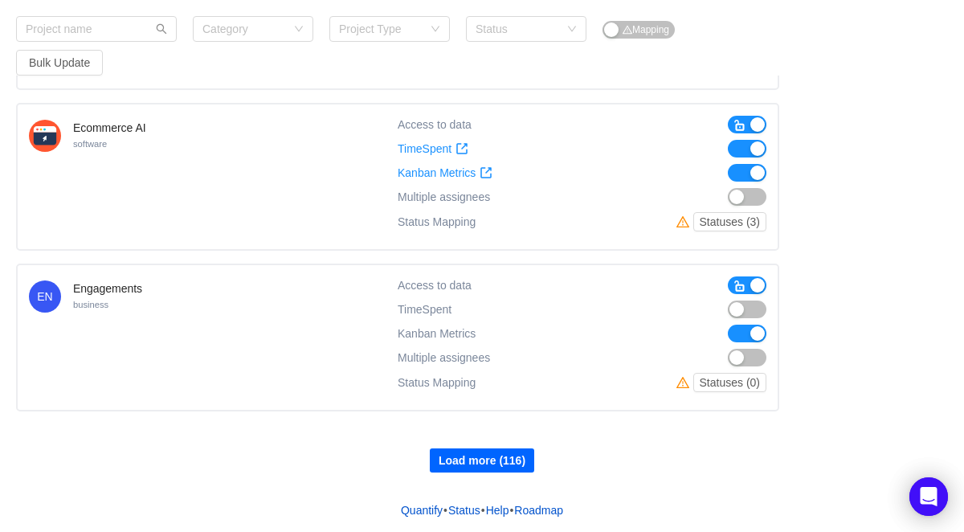
click at [499, 472] on button "Load more (116)" at bounding box center [482, 460] width 104 height 24
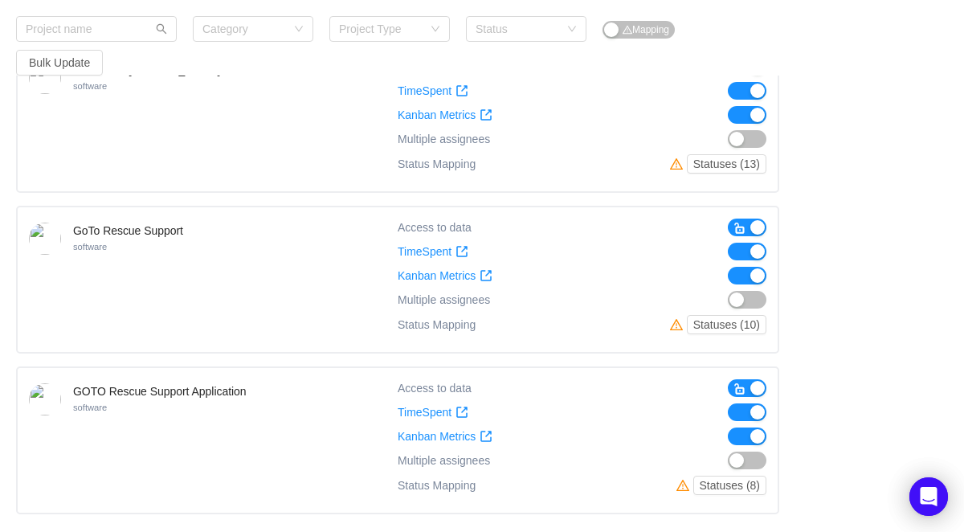
scroll to position [7786, 0]
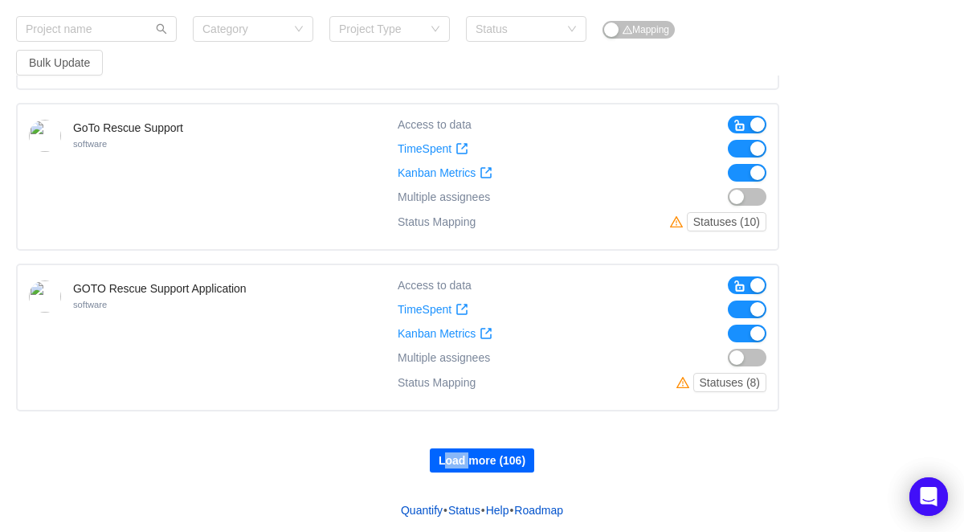
click at [479, 456] on button "Load more (106)" at bounding box center [482, 460] width 104 height 24
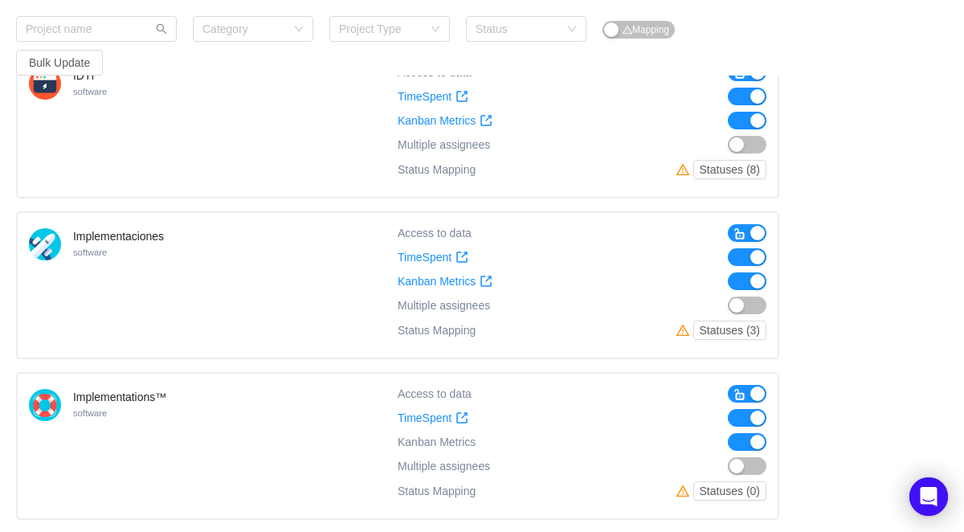
scroll to position [9393, 0]
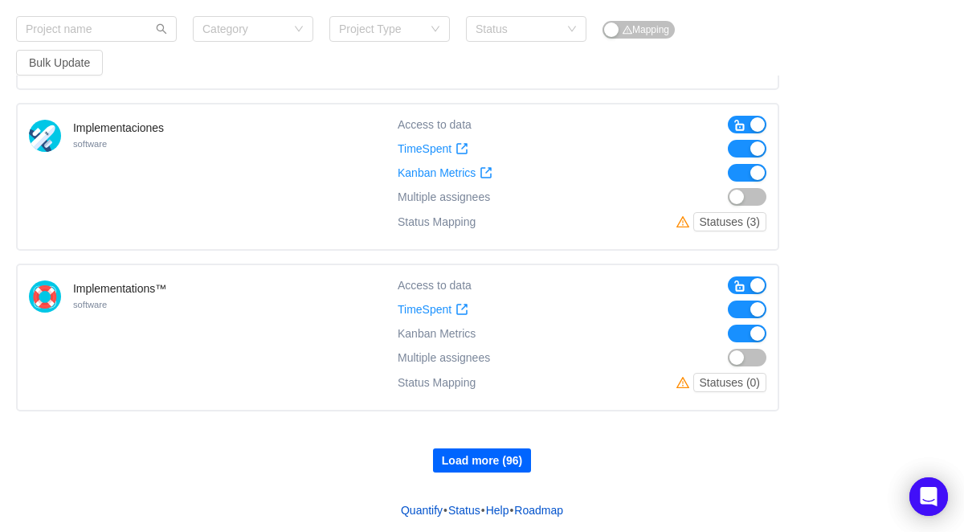
click at [492, 453] on button "Load more (96)" at bounding box center [482, 460] width 98 height 24
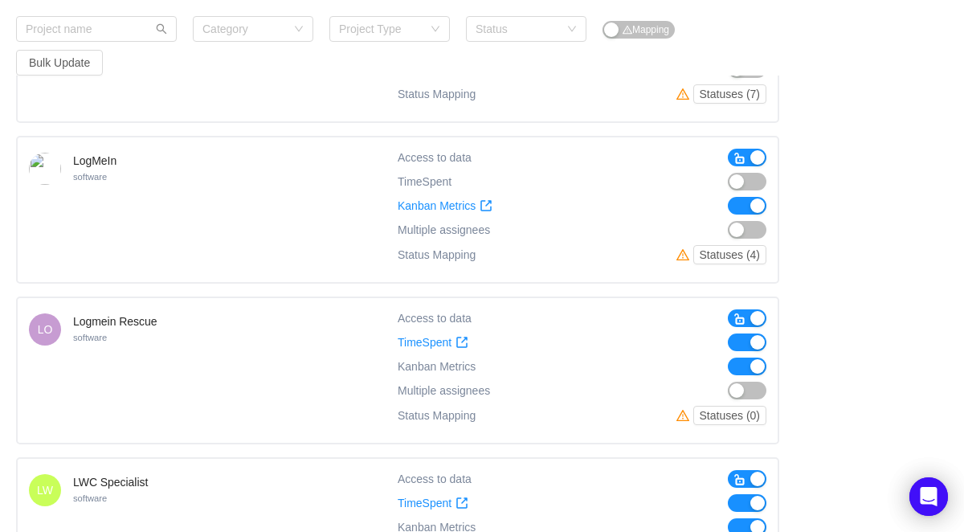
scroll to position [11001, 0]
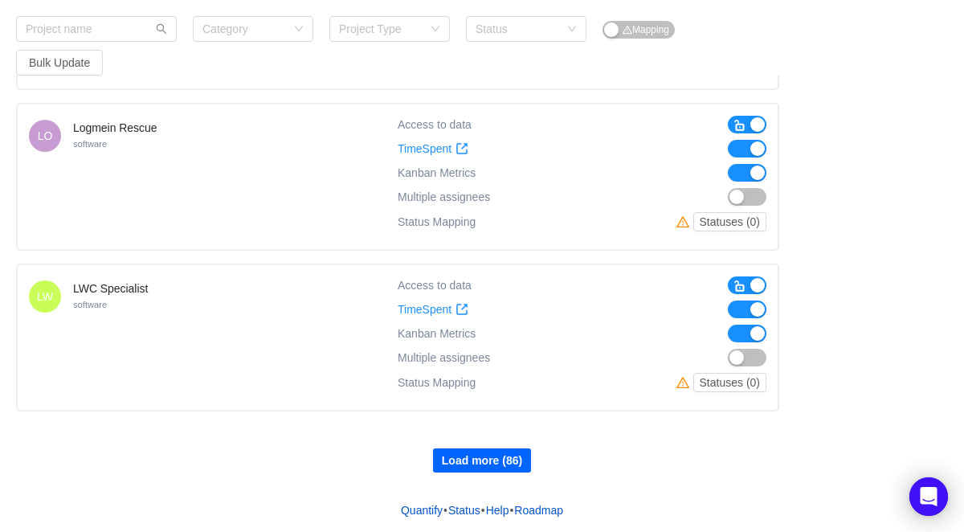
click at [491, 453] on button "Load more (86)" at bounding box center [482, 460] width 98 height 24
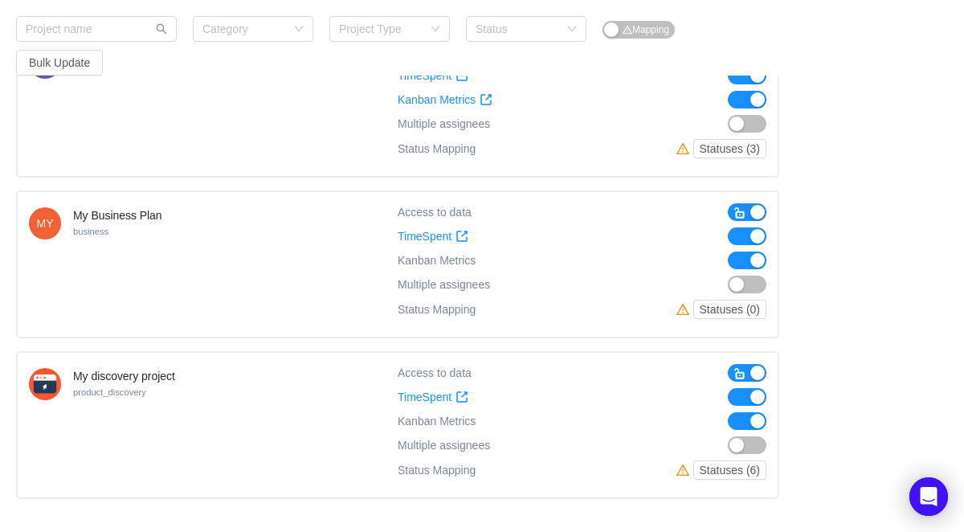
scroll to position [12608, 0]
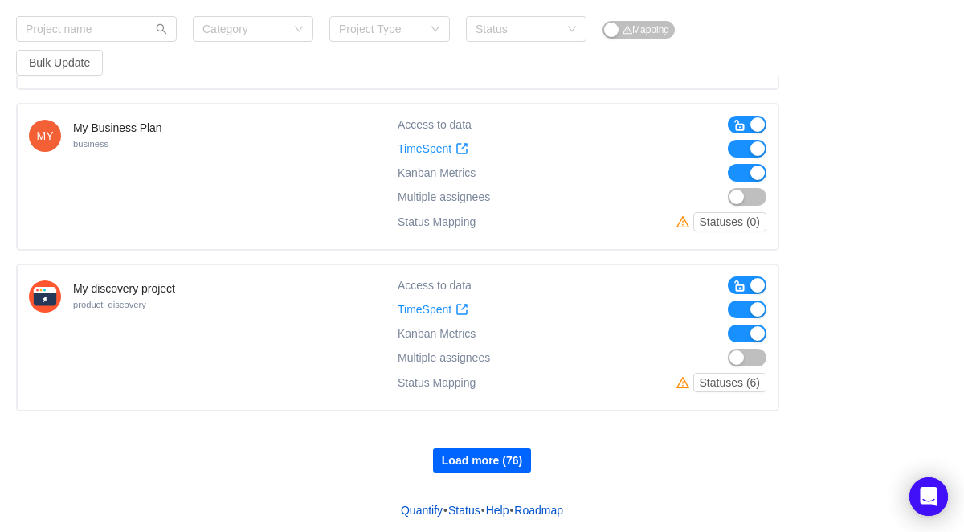
click at [491, 453] on button "Load more (76)" at bounding box center [482, 460] width 98 height 24
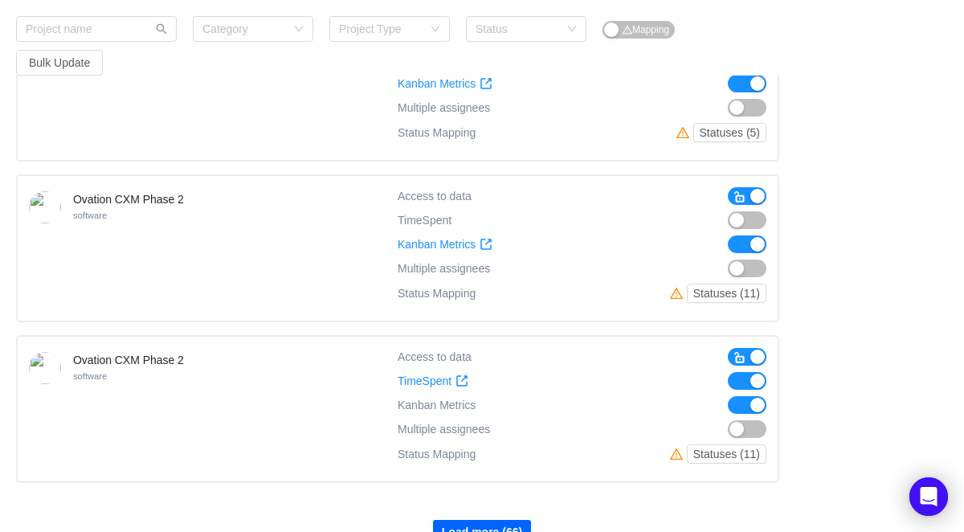
scroll to position [14215, 0]
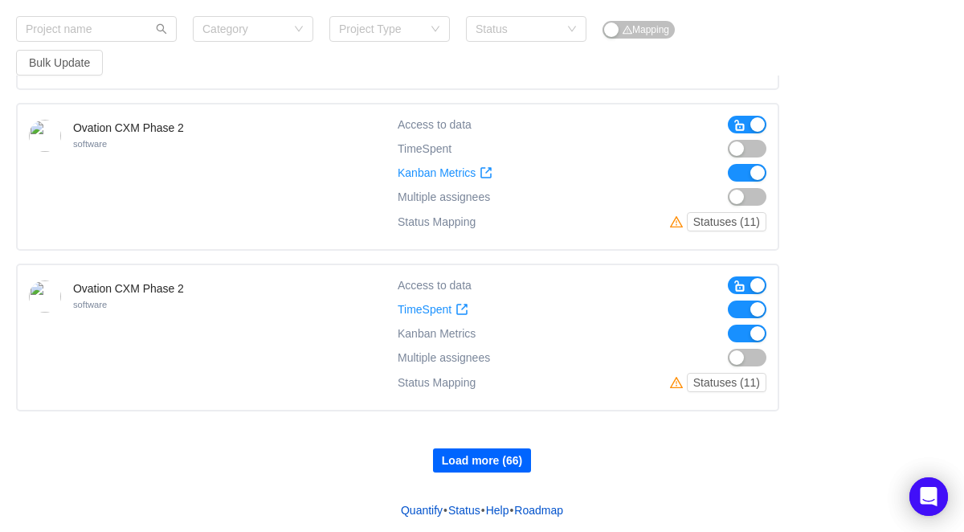
click at [490, 460] on button "Load more (66)" at bounding box center [482, 460] width 98 height 24
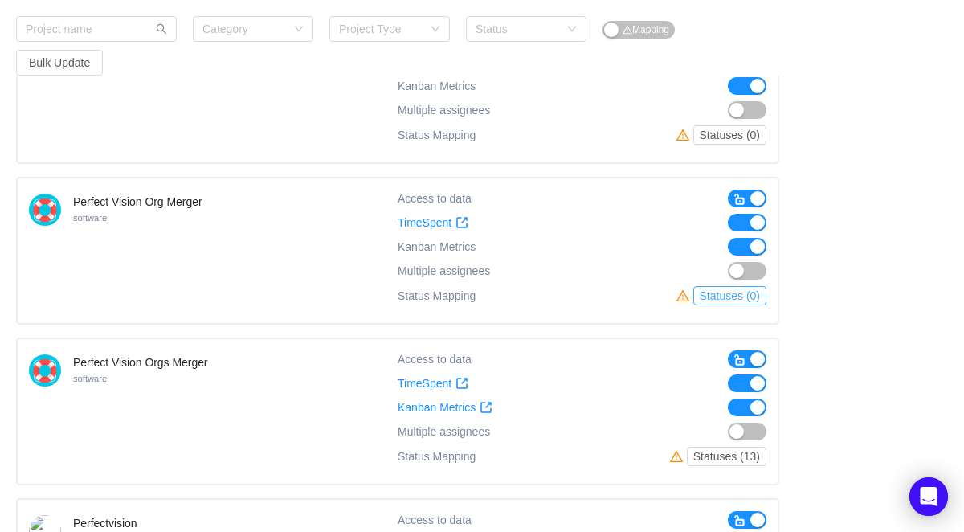
scroll to position [14791, 0]
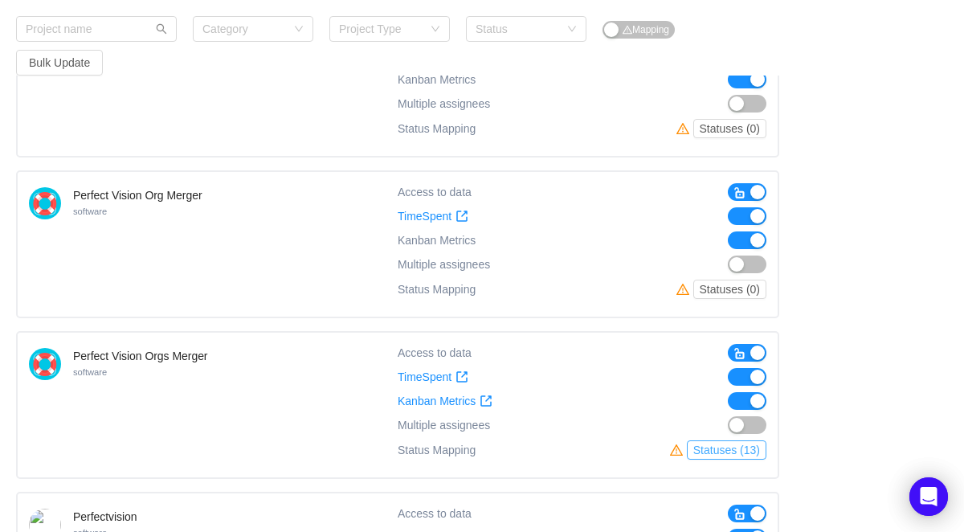
click at [723, 446] on button "Statuses (13)" at bounding box center [727, 449] width 80 height 19
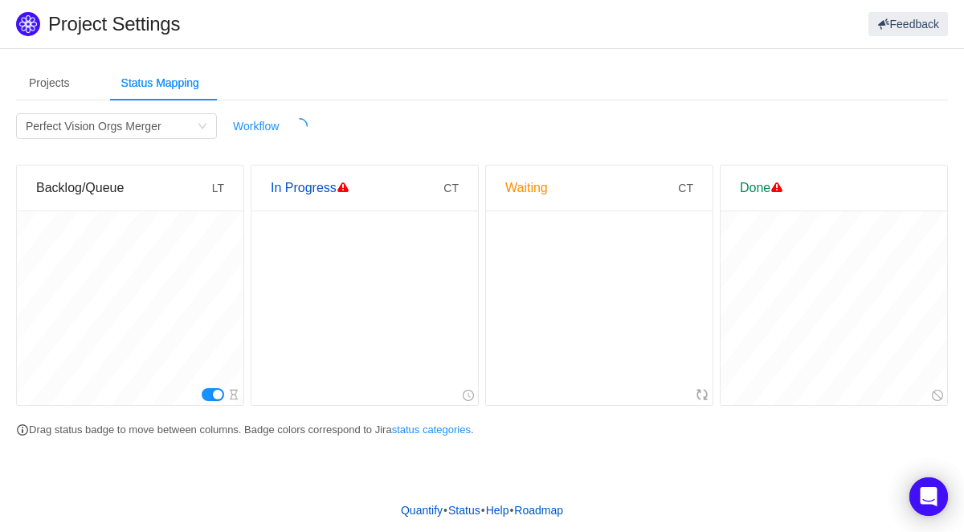
scroll to position [0, 0]
